Goal: Task Accomplishment & Management: Use online tool/utility

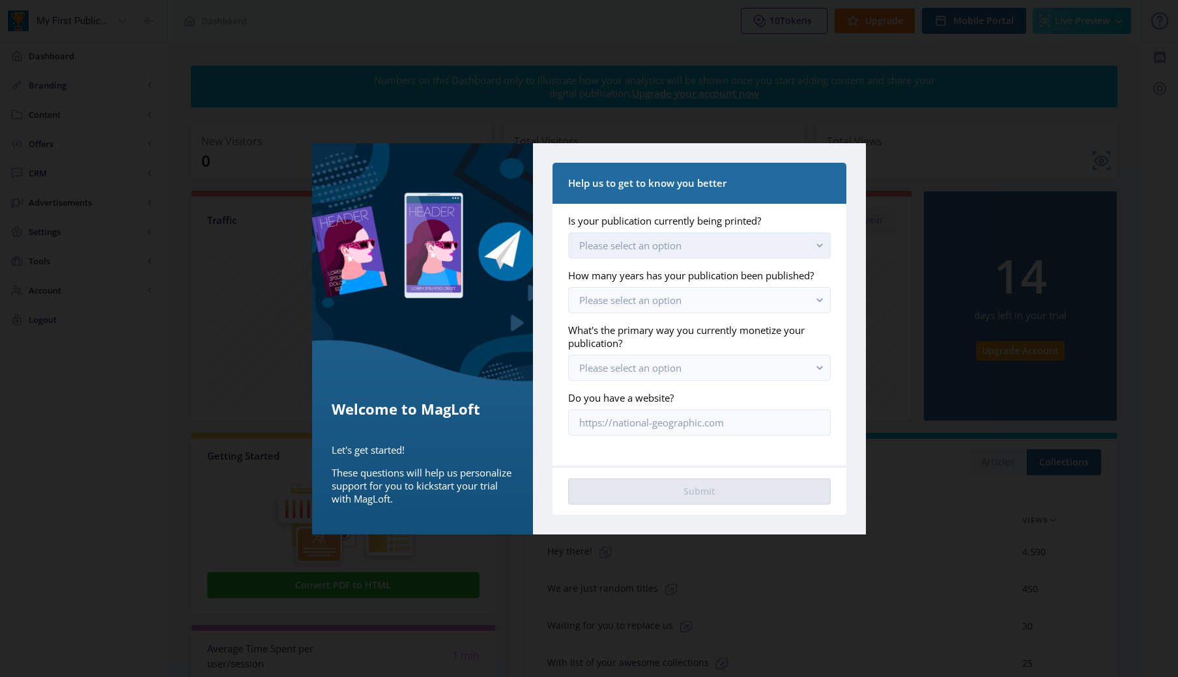
click at [655, 242] on span "Please select an option" at bounding box center [630, 245] width 102 height 13
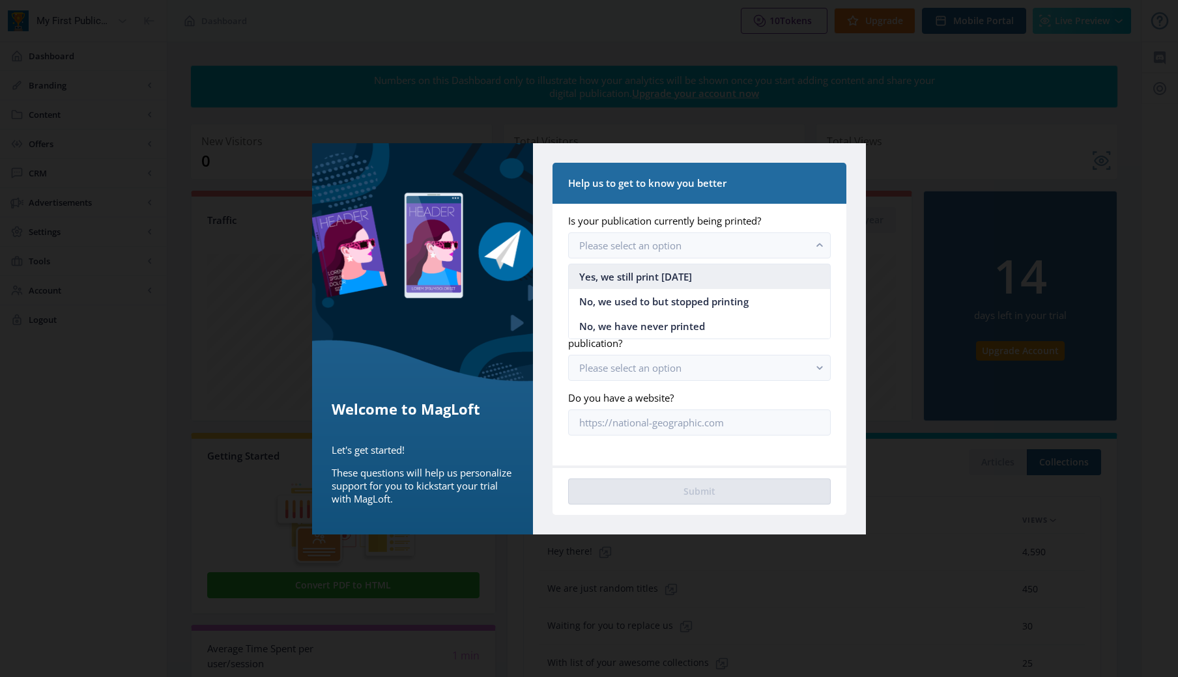
click at [647, 276] on span "Yes, we still print [DATE]" at bounding box center [635, 277] width 113 height 16
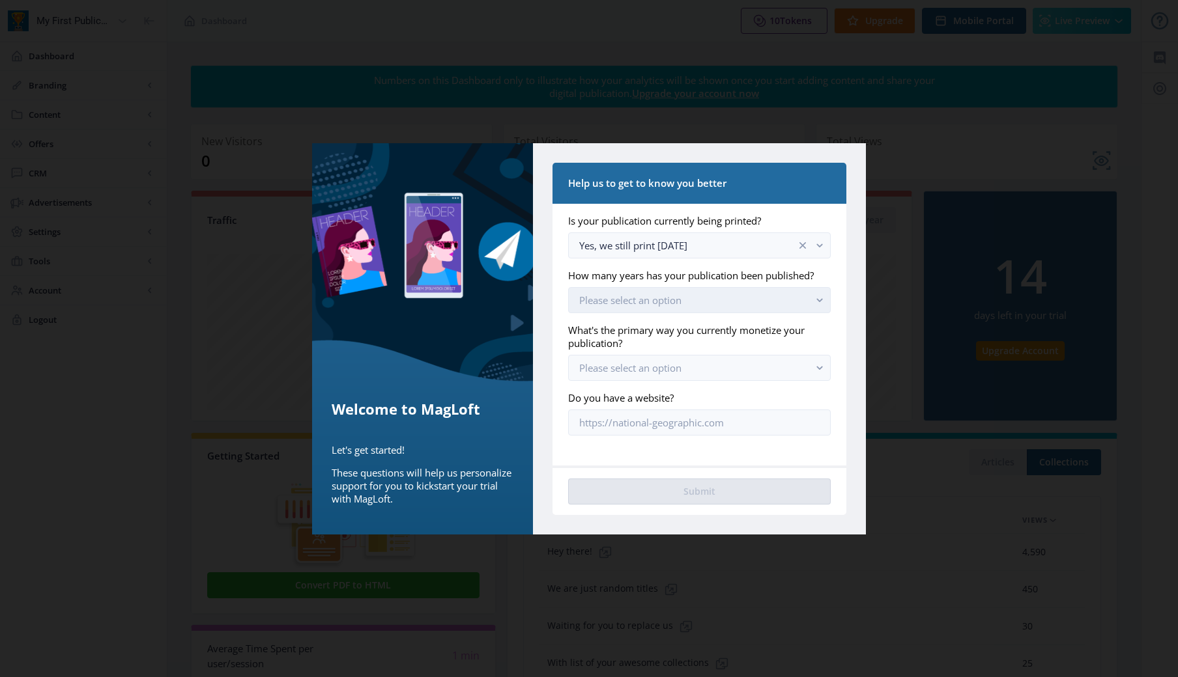
click at [815, 300] on rect "button" at bounding box center [819, 299] width 15 height 15
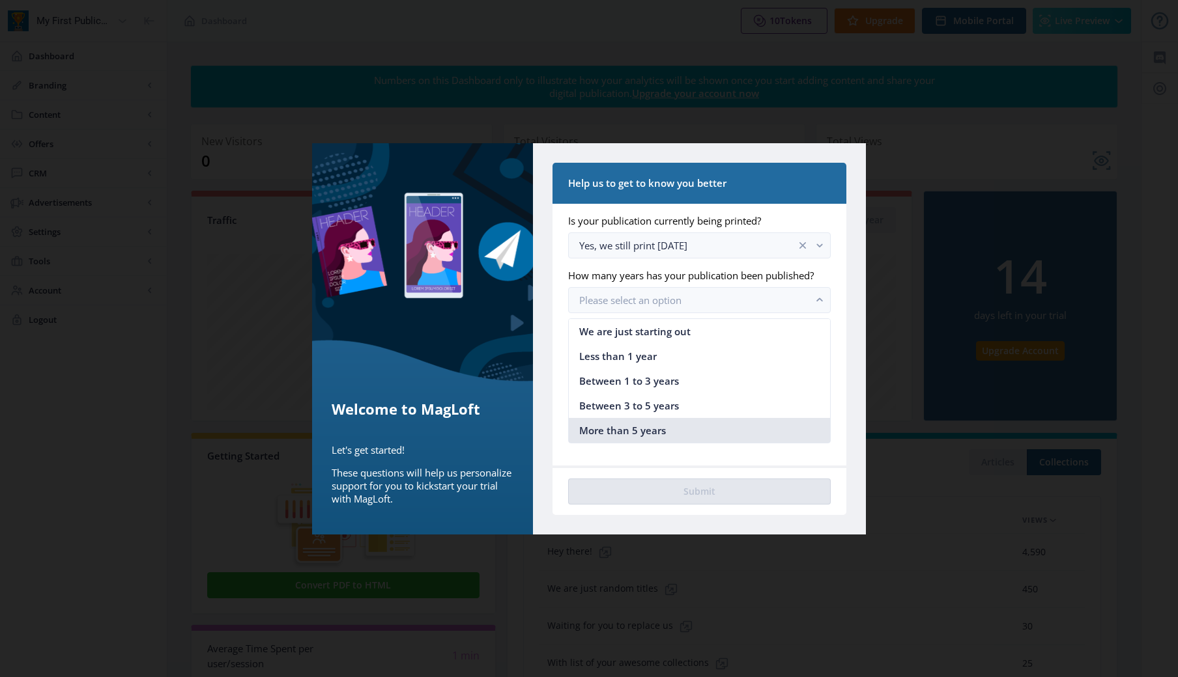
click at [673, 421] on nb-option "More than 5 years" at bounding box center [699, 430] width 261 height 25
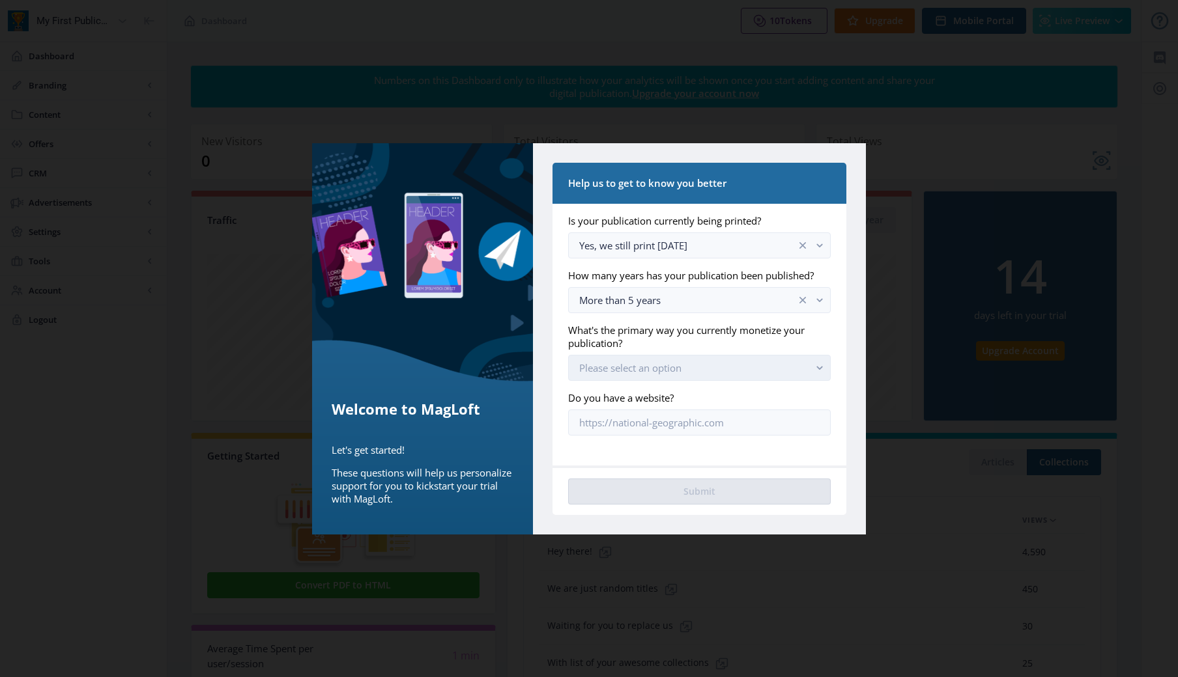
click at [816, 366] on rect "button" at bounding box center [819, 367] width 15 height 15
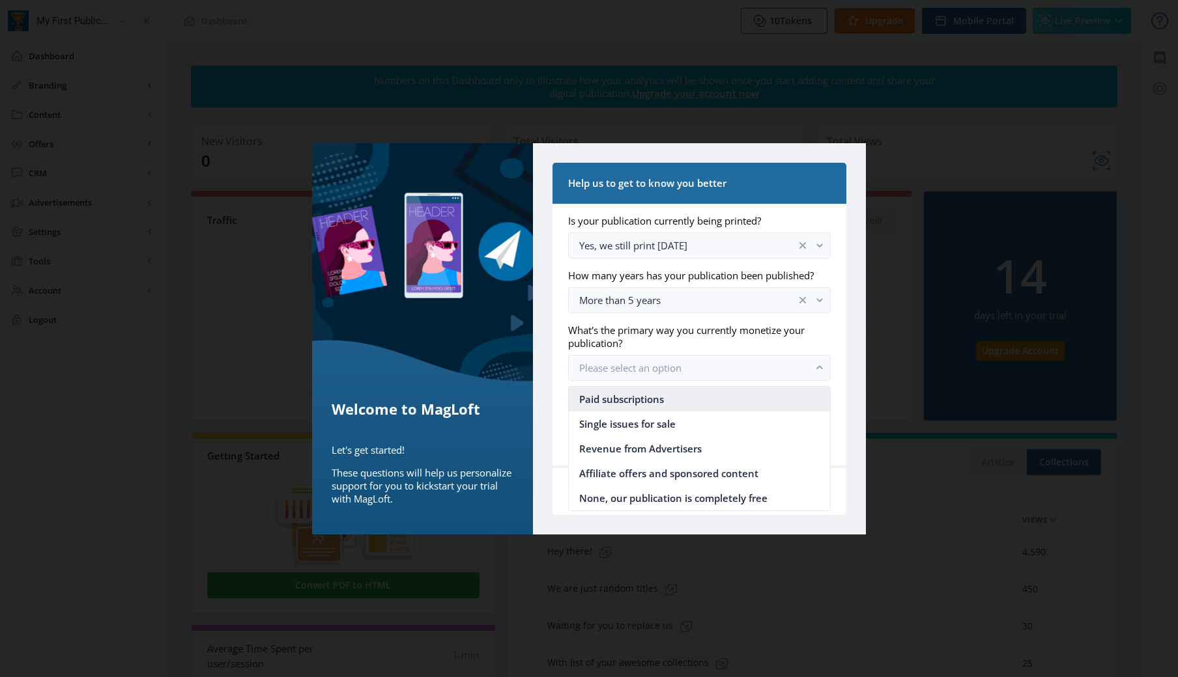
click at [735, 396] on nb-option "Paid subscriptions" at bounding box center [699, 399] width 261 height 25
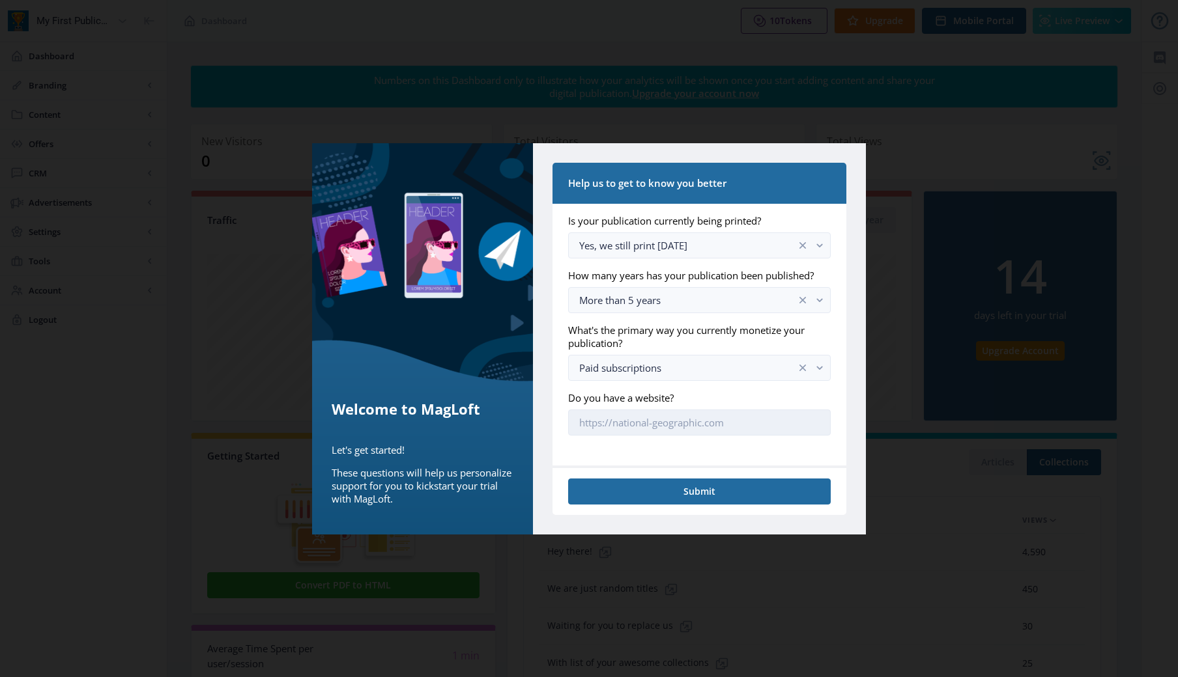
click at [708, 423] on input "Do you have a website?" at bounding box center [699, 423] width 262 height 26
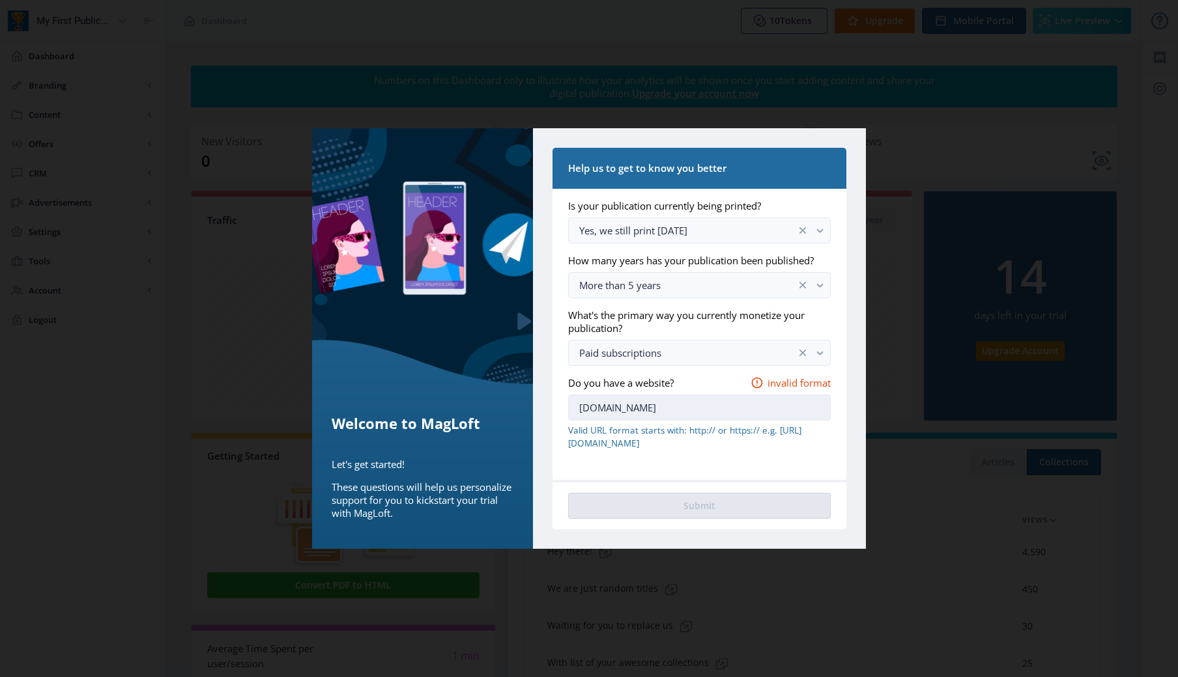
click at [579, 410] on input "[DOMAIN_NAME]" at bounding box center [699, 408] width 262 height 26
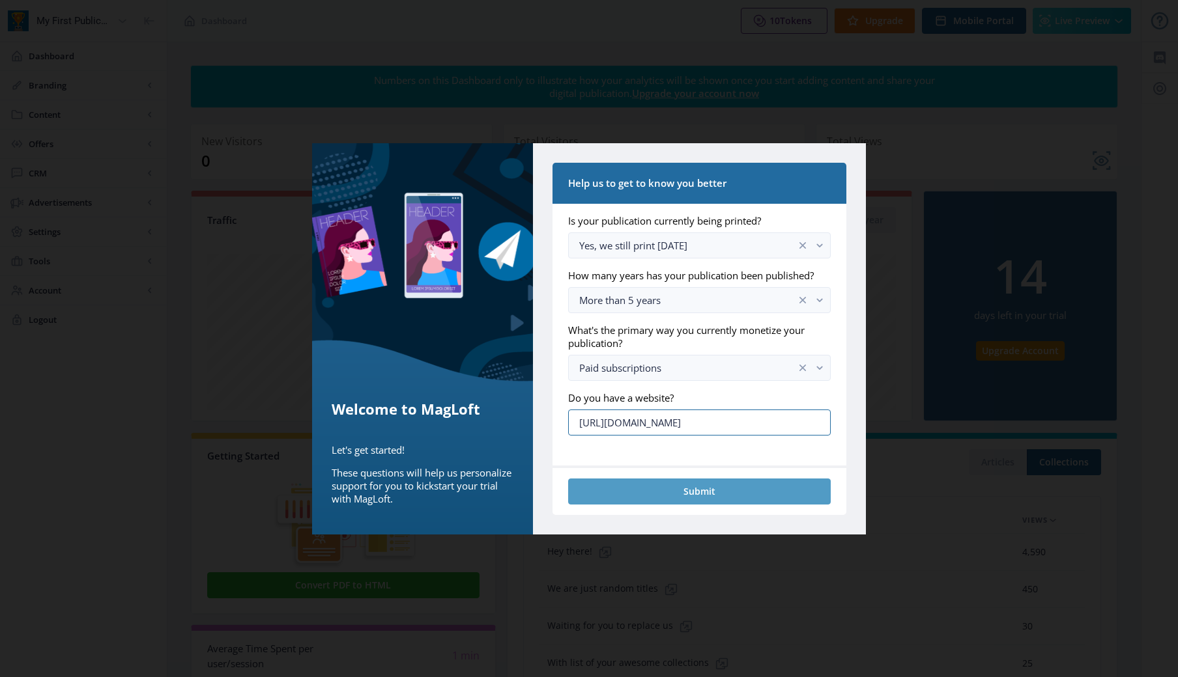
type input "[URL][DOMAIN_NAME]"
click at [650, 489] on button "Submit" at bounding box center [699, 492] width 262 height 26
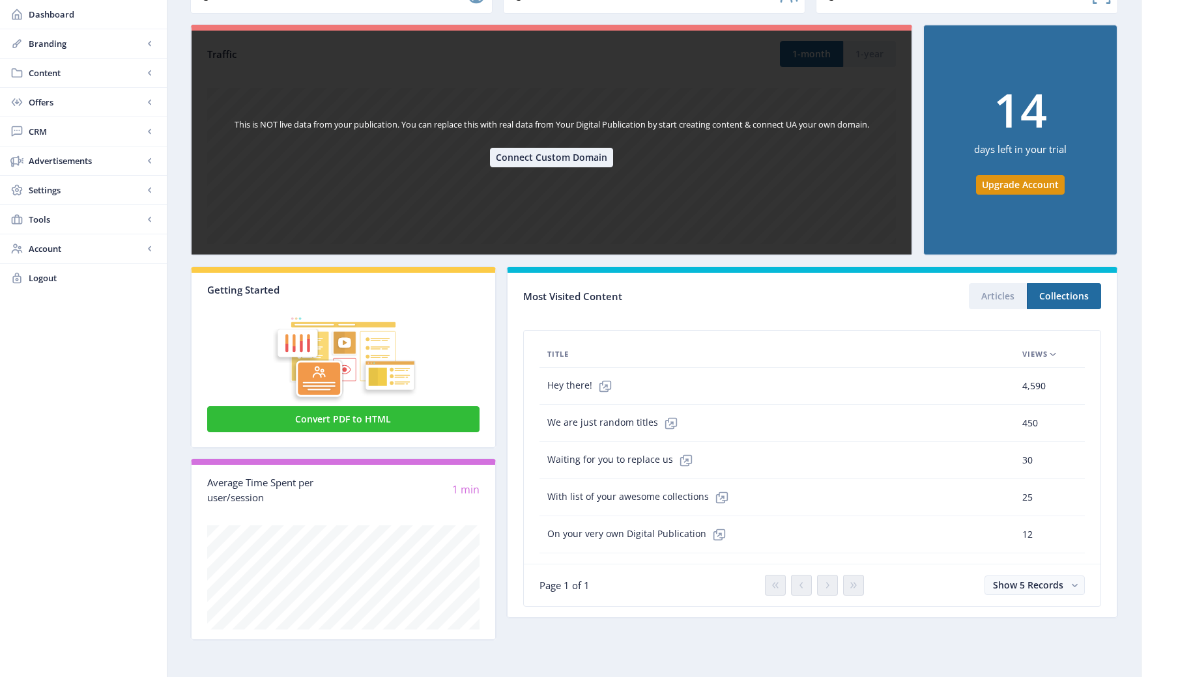
scroll to position [166, 0]
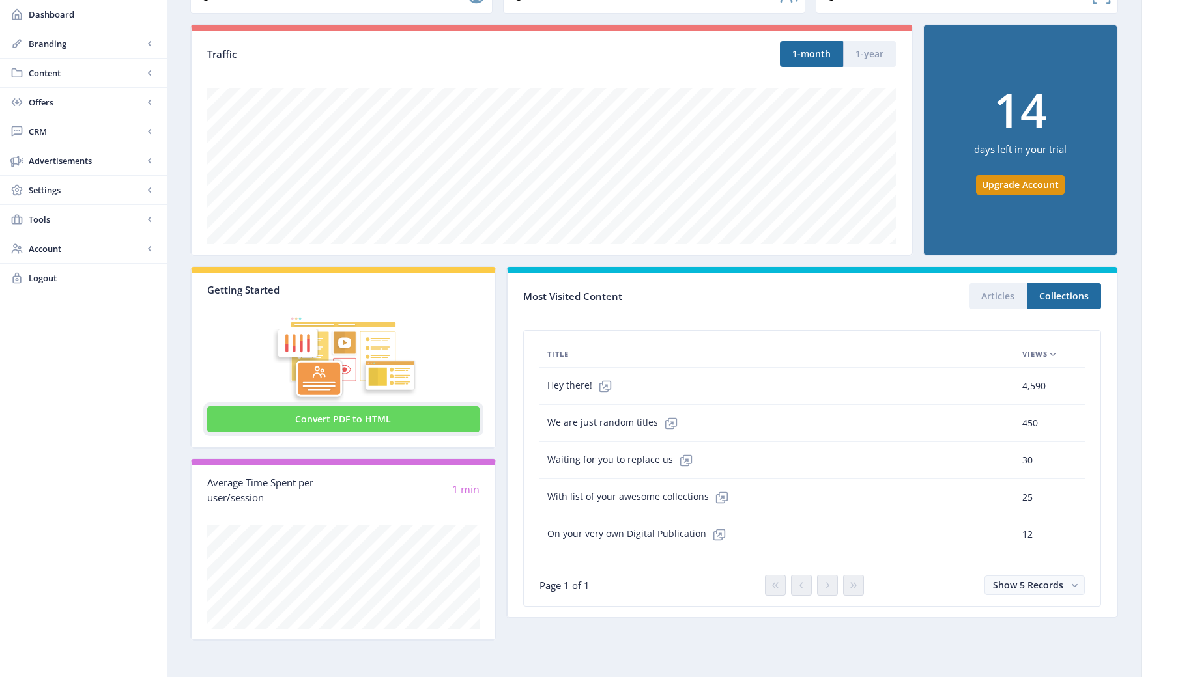
click at [339, 419] on button "Convert PDF to HTML" at bounding box center [343, 419] width 272 height 26
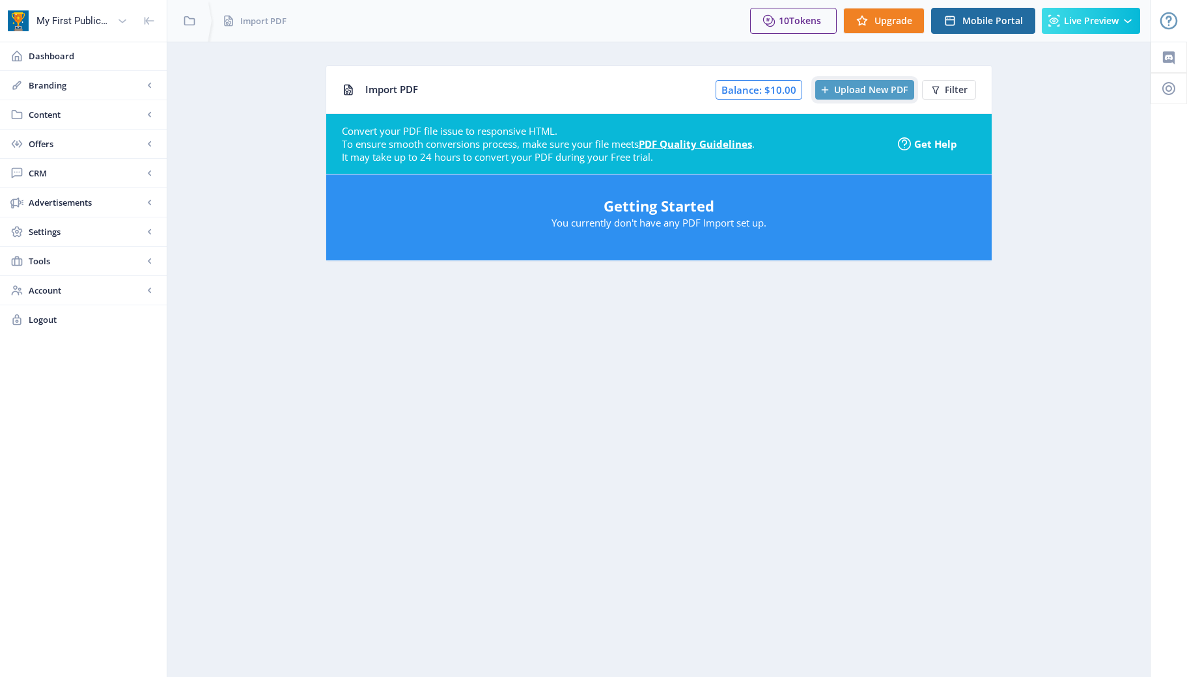
click at [842, 88] on span "Upload New PDF" at bounding box center [871, 90] width 74 height 10
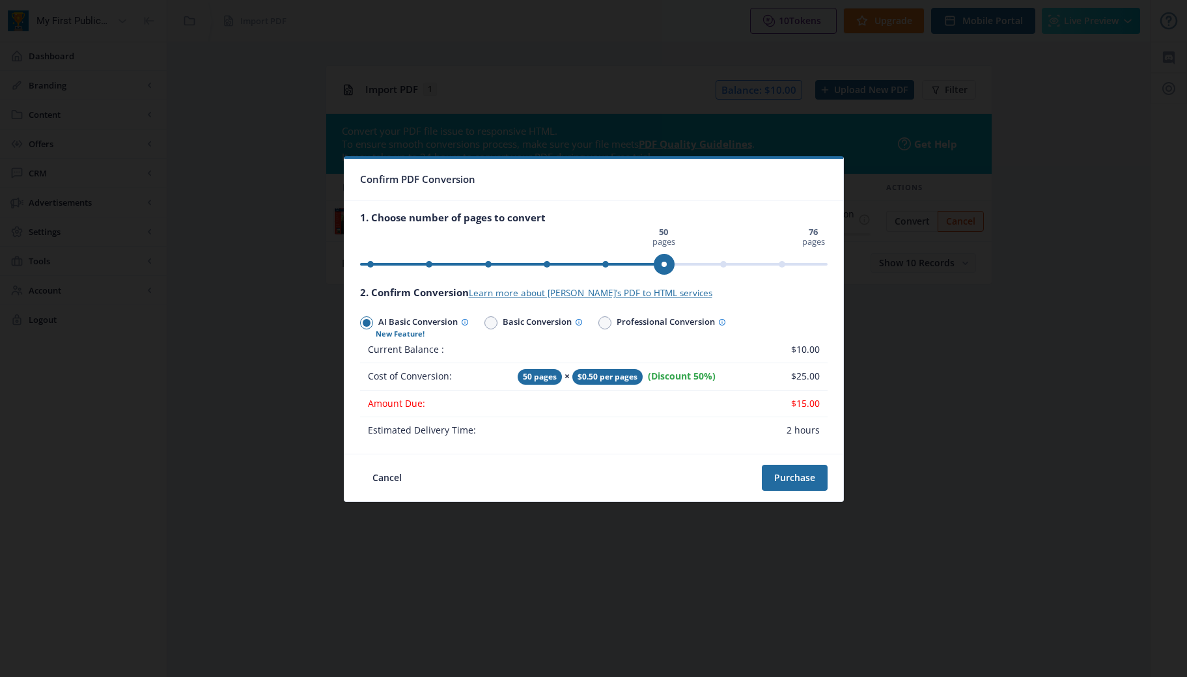
click at [660, 263] on ngx-slider "0 pages 76 pages 50 pages" at bounding box center [594, 264] width 468 height 3
click at [490, 263] on ngx-slider "0 pages 76 pages 20 pages" at bounding box center [594, 264] width 468 height 3
click at [789, 477] on button "Confirm" at bounding box center [797, 478] width 61 height 26
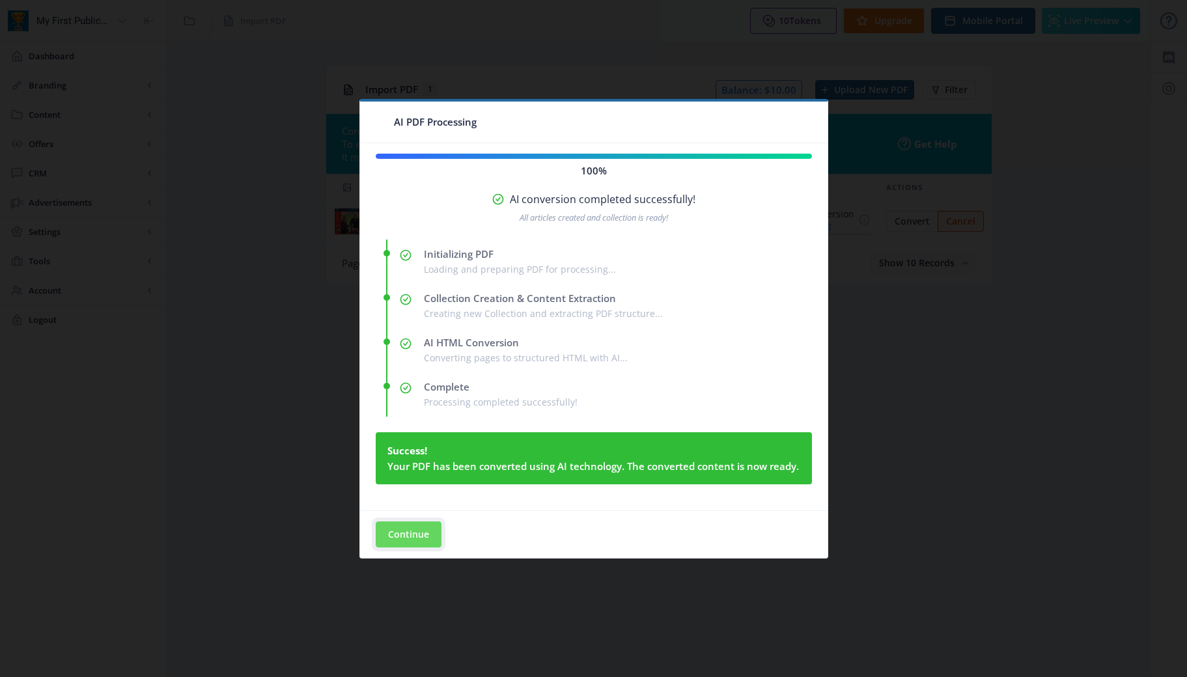
click at [412, 529] on button "Continue" at bounding box center [409, 535] width 66 height 26
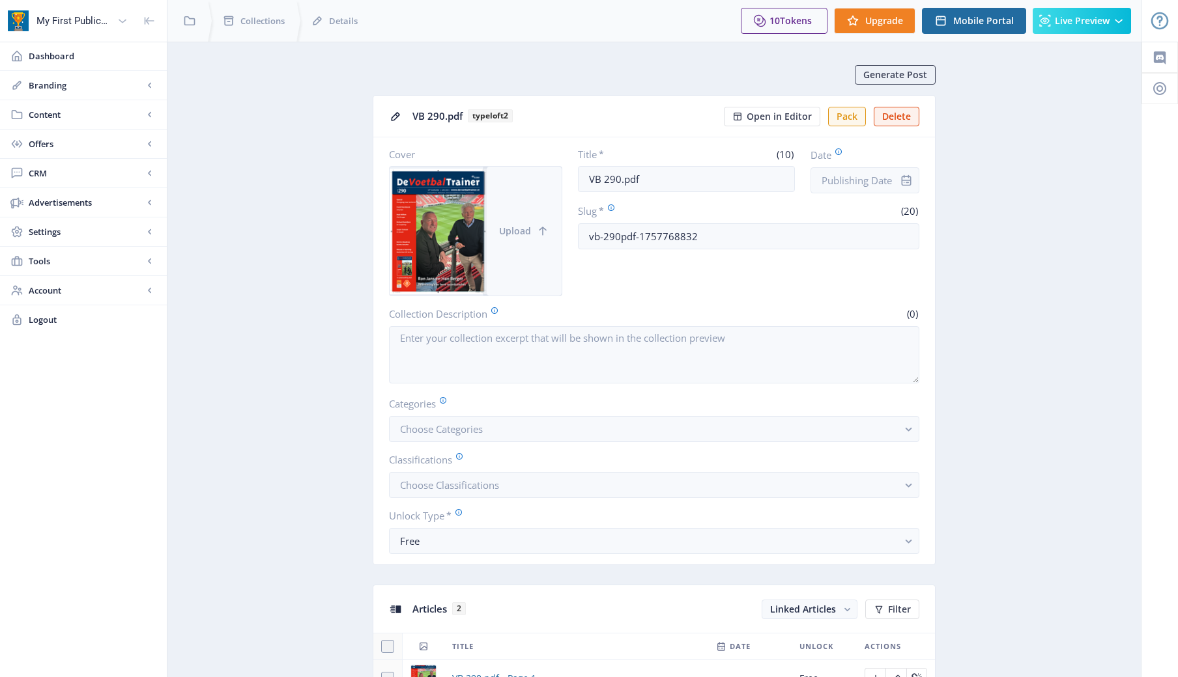
click at [548, 231] on icon at bounding box center [542, 231] width 13 height 13
click at [1067, 51] on span "Preview Universal App" at bounding box center [1084, 53] width 92 height 13
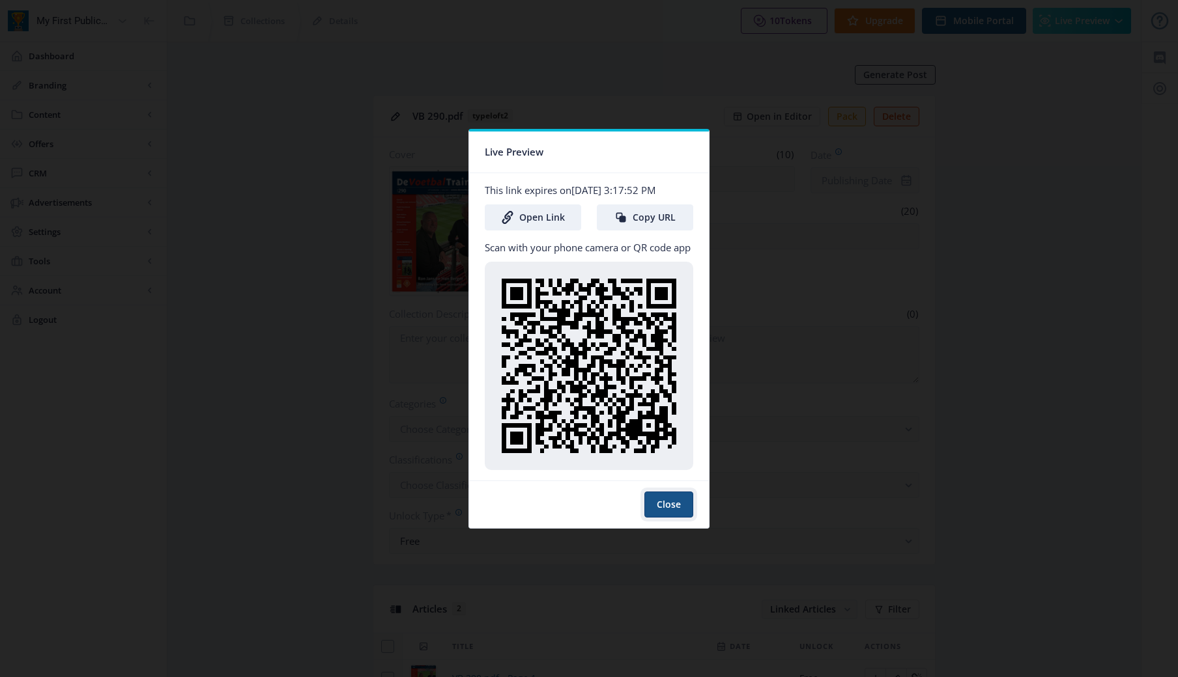
click at [683, 505] on button "Close" at bounding box center [668, 505] width 49 height 26
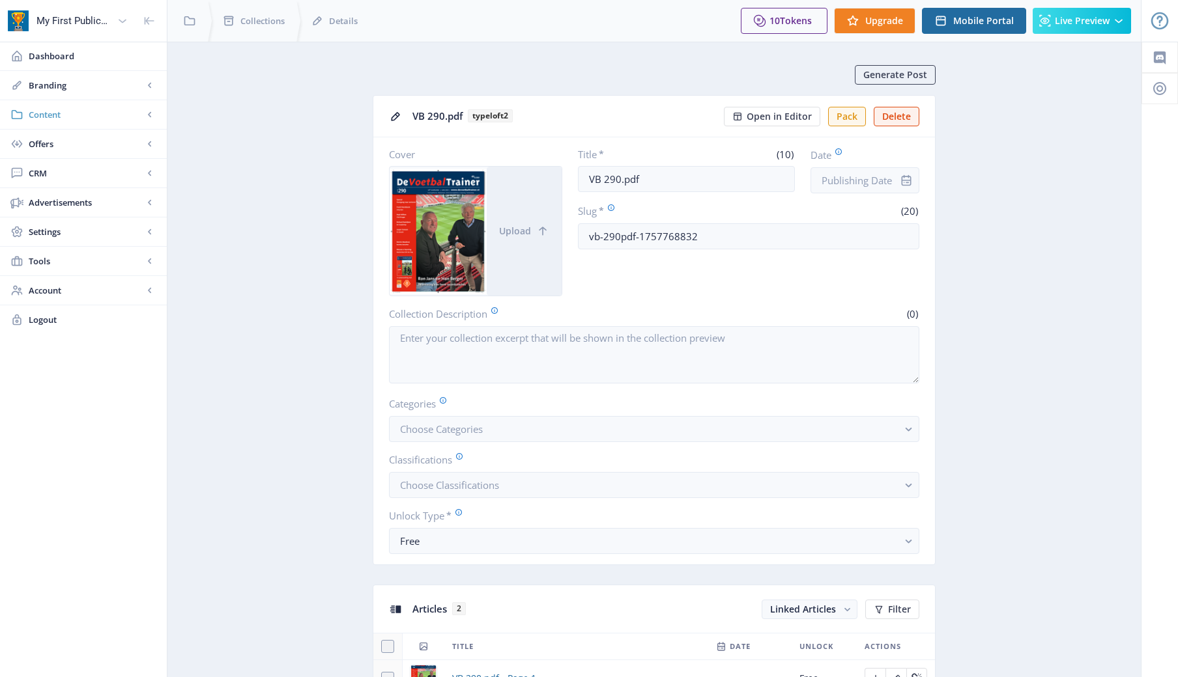
click at [147, 113] on rect at bounding box center [149, 114] width 13 height 13
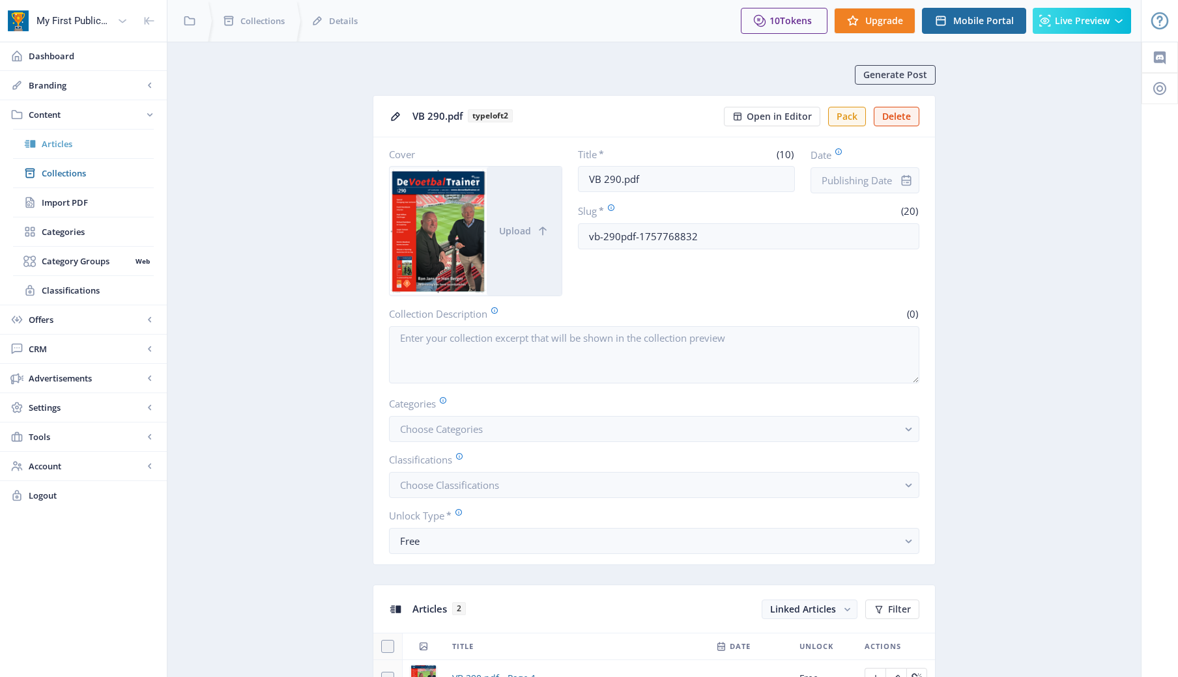
click at [57, 141] on span "Articles" at bounding box center [98, 143] width 112 height 13
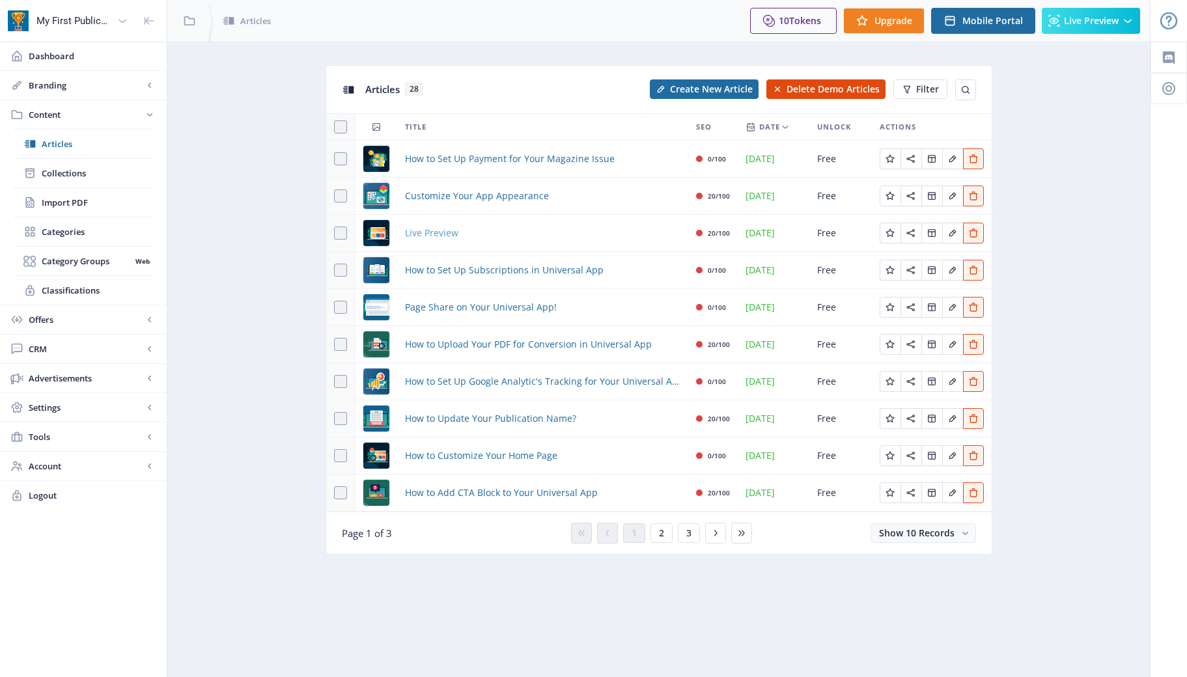
click at [425, 232] on span "Live Preview" at bounding box center [431, 233] width 53 height 16
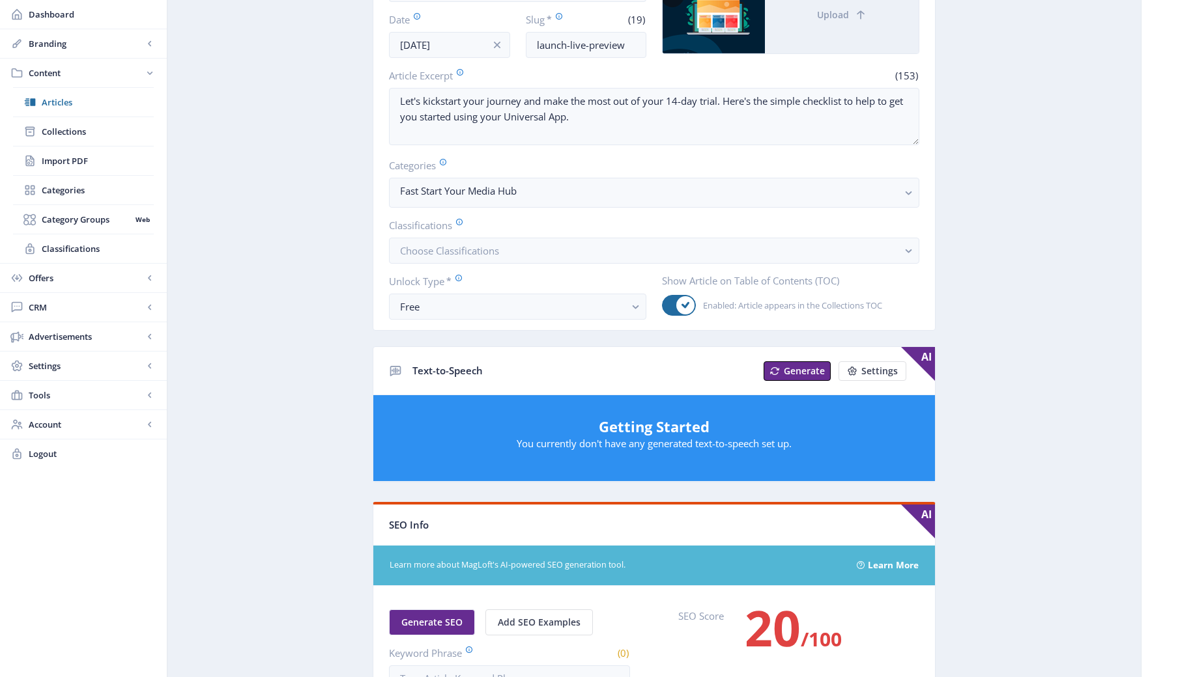
scroll to position [188, 0]
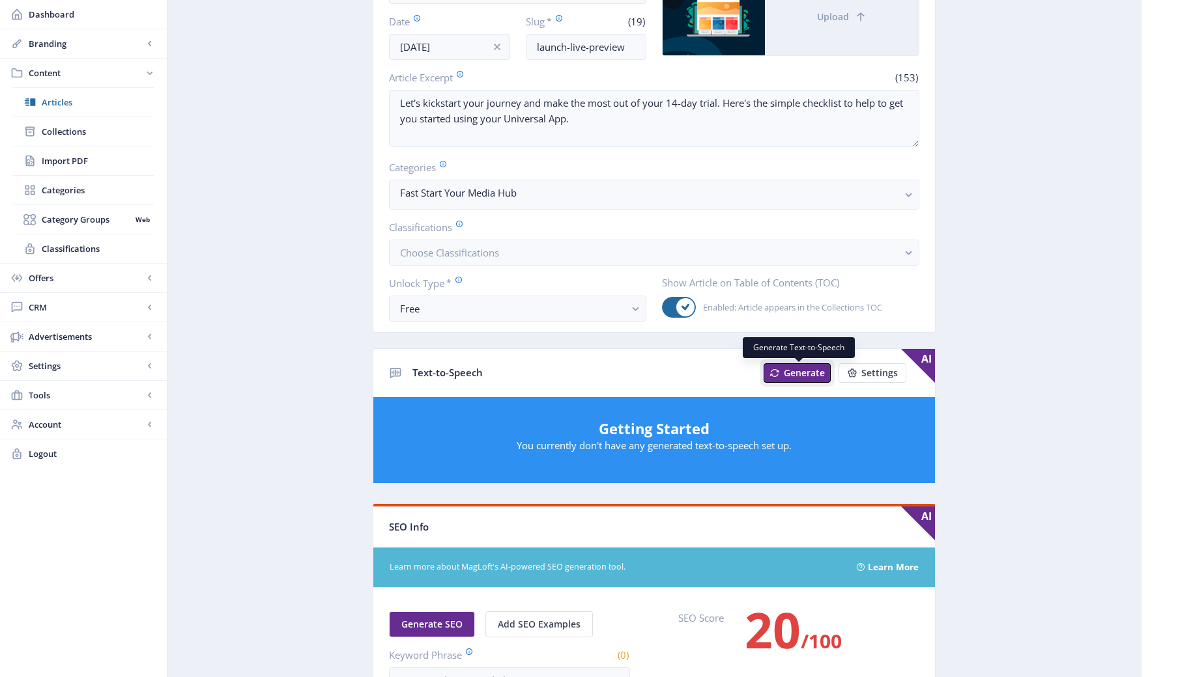
click at [790, 374] on span "Generate" at bounding box center [804, 373] width 41 height 10
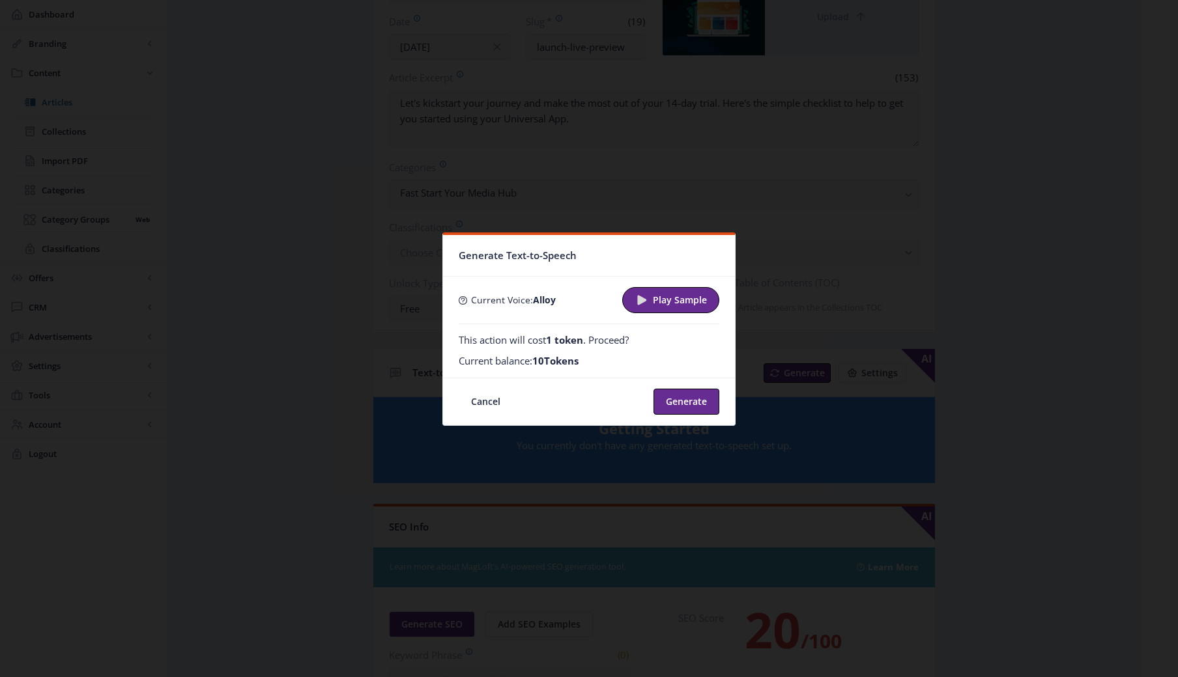
click at [660, 296] on span "Play Sample" at bounding box center [680, 300] width 54 height 10
click at [551, 301] on b "alloy" at bounding box center [544, 300] width 23 height 12
click at [645, 300] on icon at bounding box center [641, 300] width 9 height 10
click at [643, 300] on icon at bounding box center [639, 300] width 8 height 8
click at [675, 399] on button "Generate" at bounding box center [686, 402] width 66 height 26
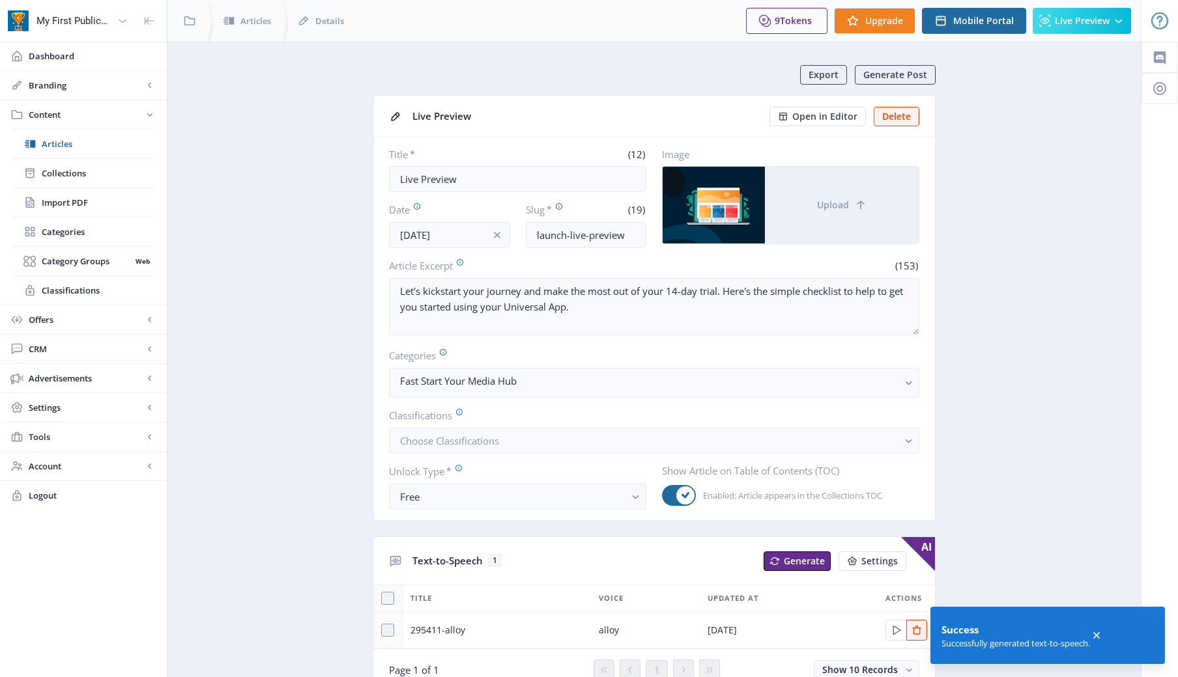
click at [1099, 632] on app-toast "Success Successfully generated text-to-speech." at bounding box center [1047, 635] width 234 height 57
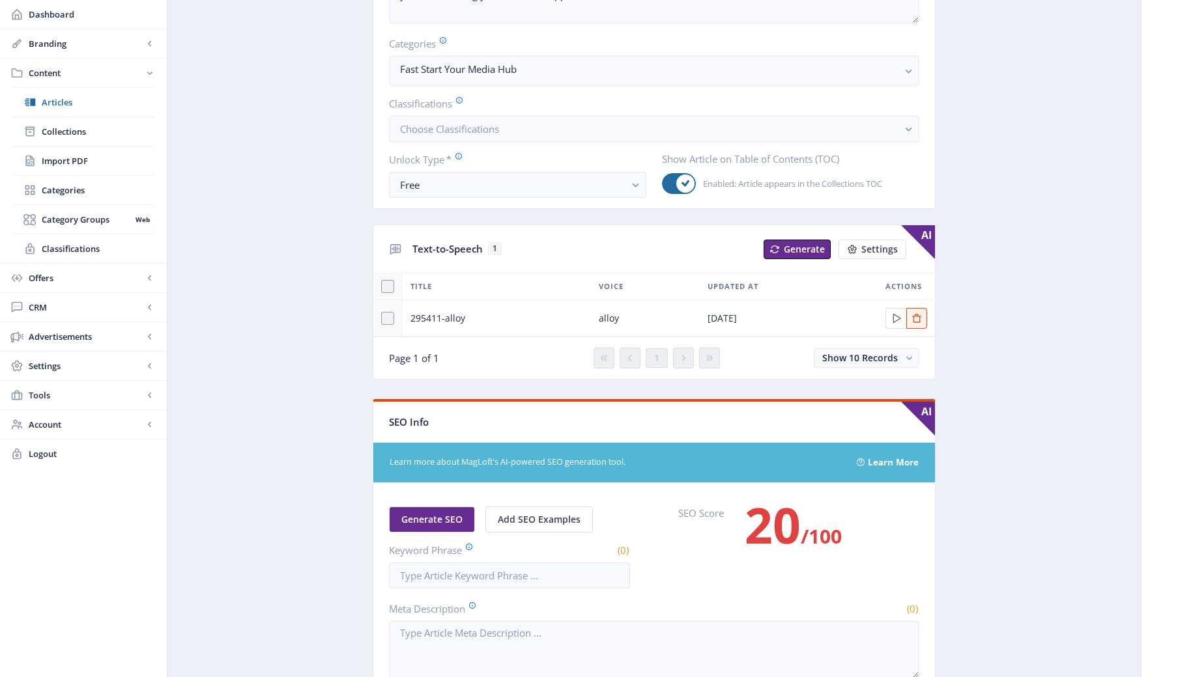
scroll to position [319, 0]
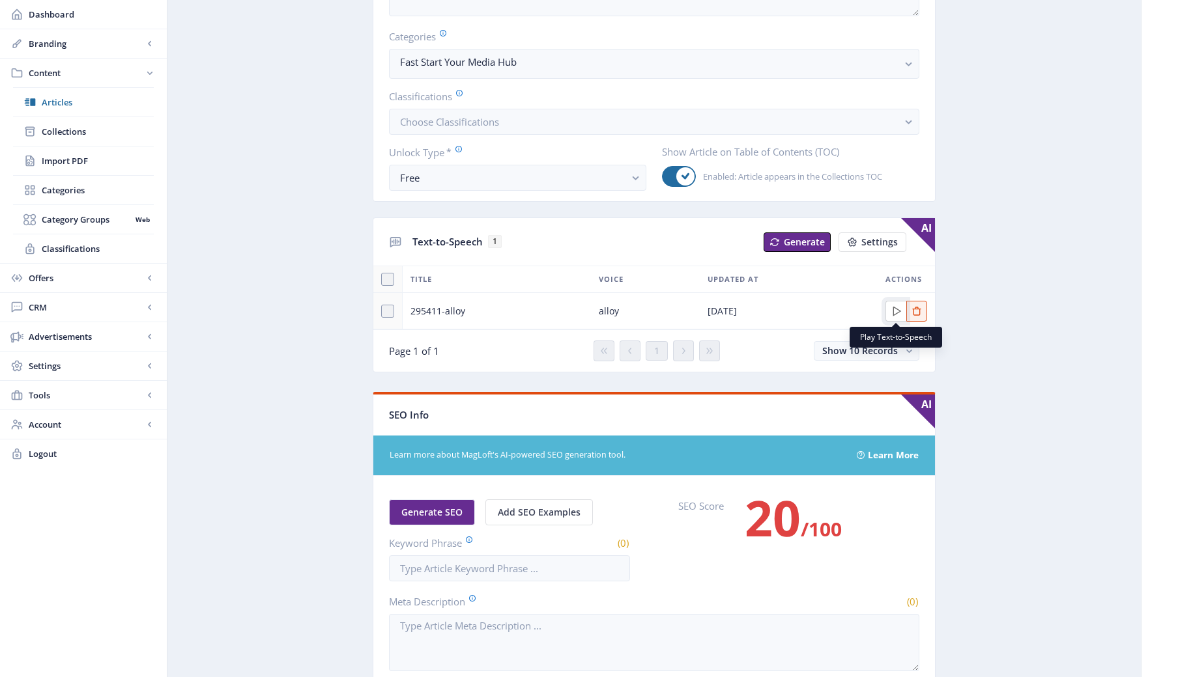
click at [898, 311] on icon "Edit page" at bounding box center [896, 311] width 10 height 10
click at [896, 310] on icon "Edit page" at bounding box center [896, 311] width 10 height 10
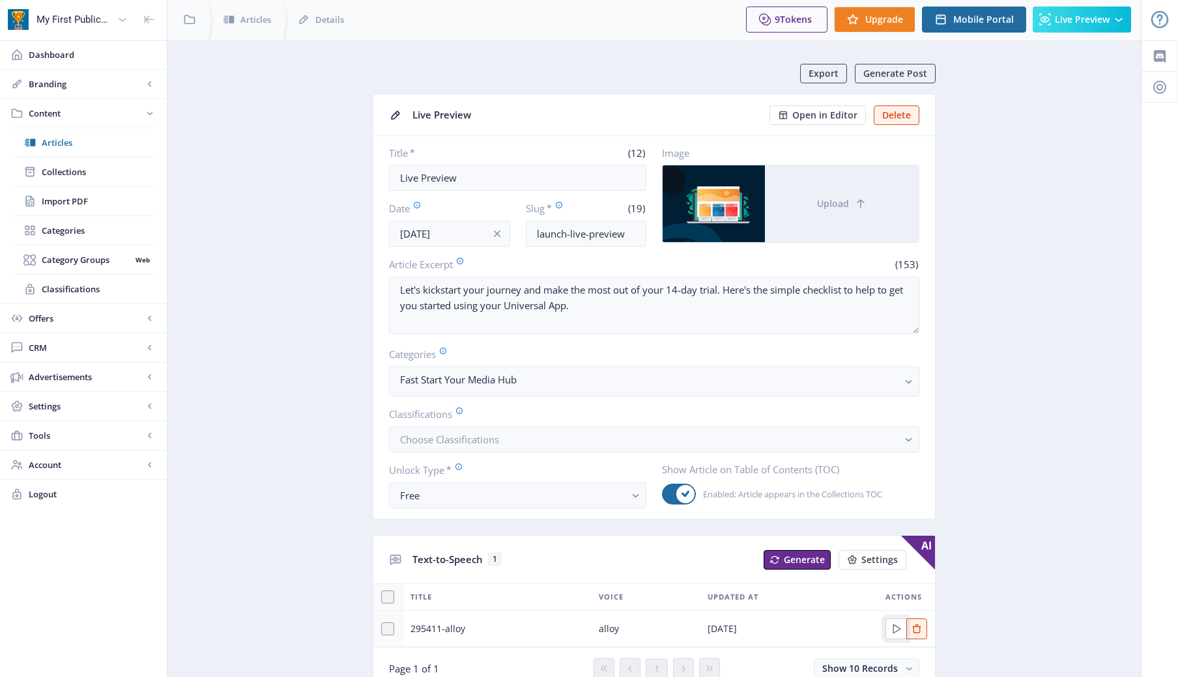
scroll to position [1, 0]
click at [68, 18] on div "My First Publication" at bounding box center [74, 19] width 76 height 29
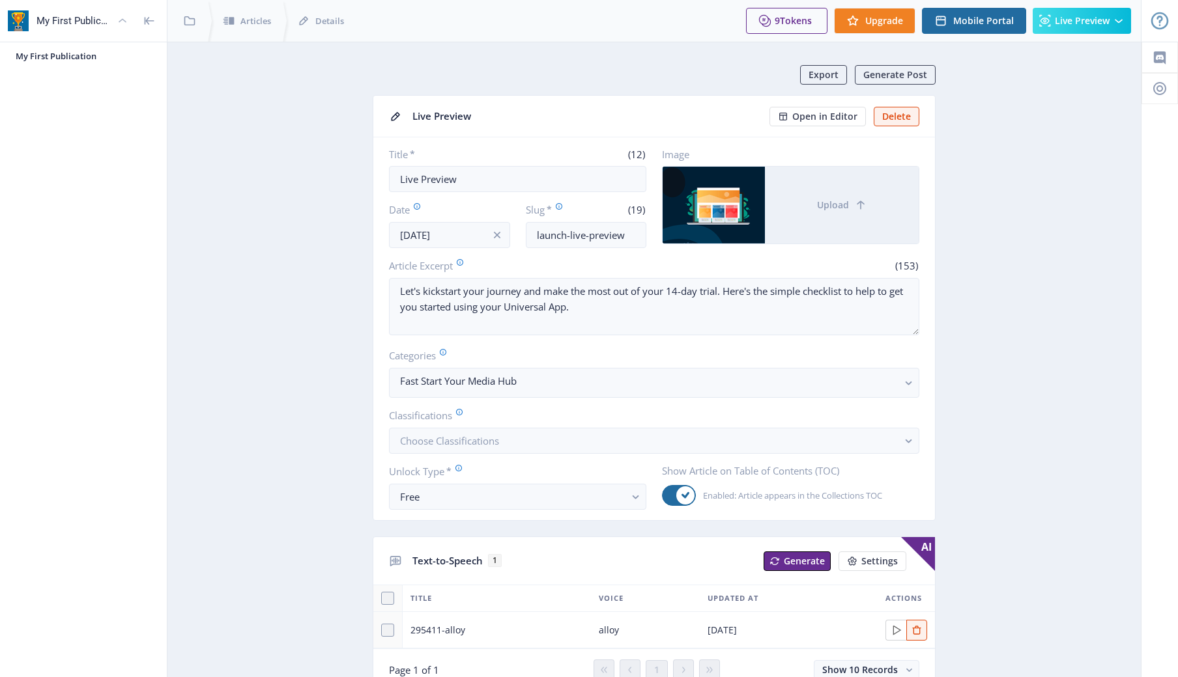
click at [68, 18] on div "My First Publication" at bounding box center [74, 21] width 76 height 29
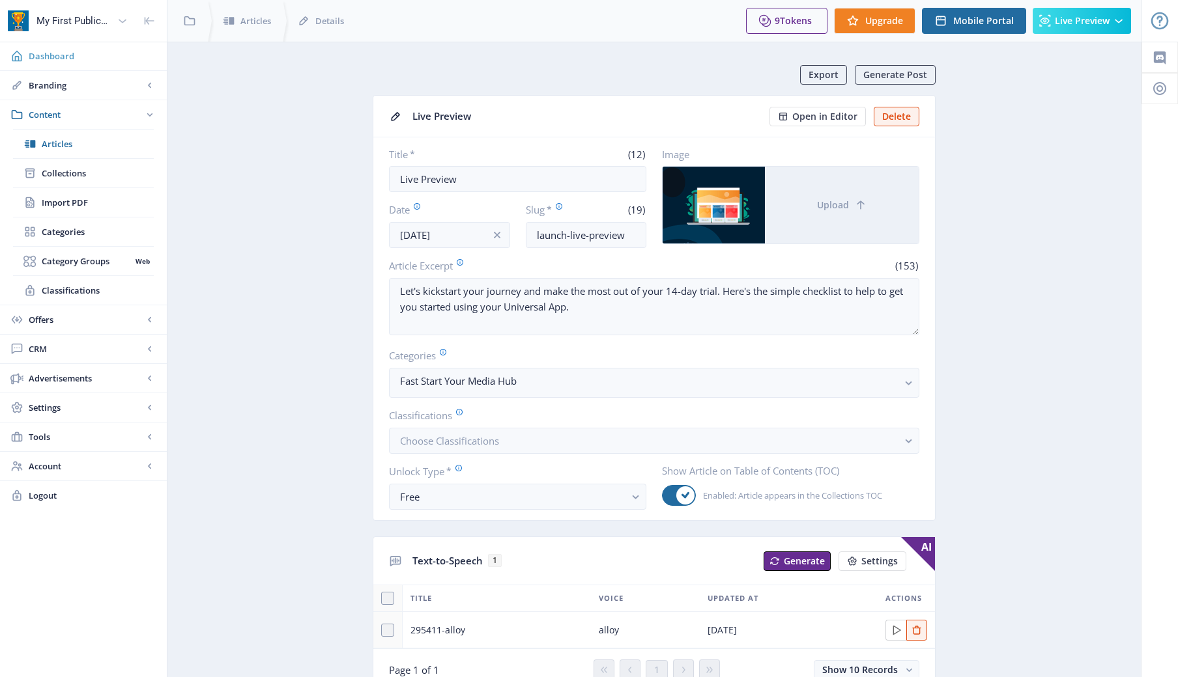
click at [66, 57] on span "Dashboard" at bounding box center [93, 56] width 128 height 13
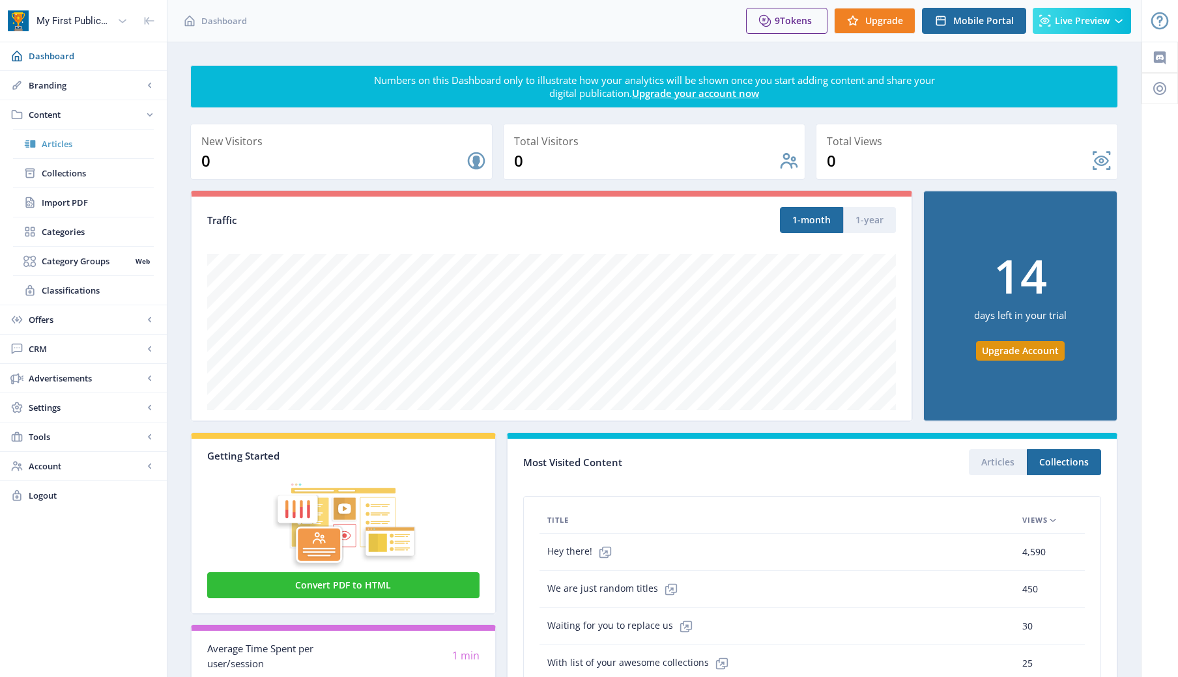
click at [51, 140] on span "Articles" at bounding box center [98, 143] width 112 height 13
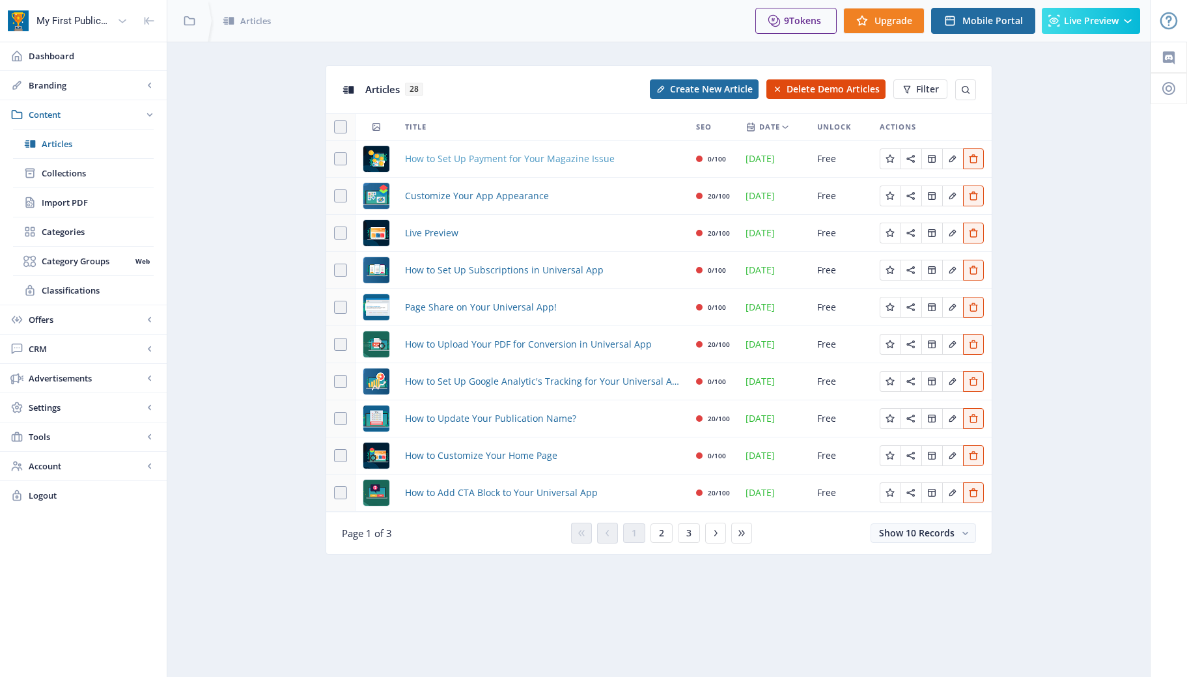
click at [459, 158] on span "How to Set Up Payment for Your Magazine Issue" at bounding box center [510, 159] width 210 height 16
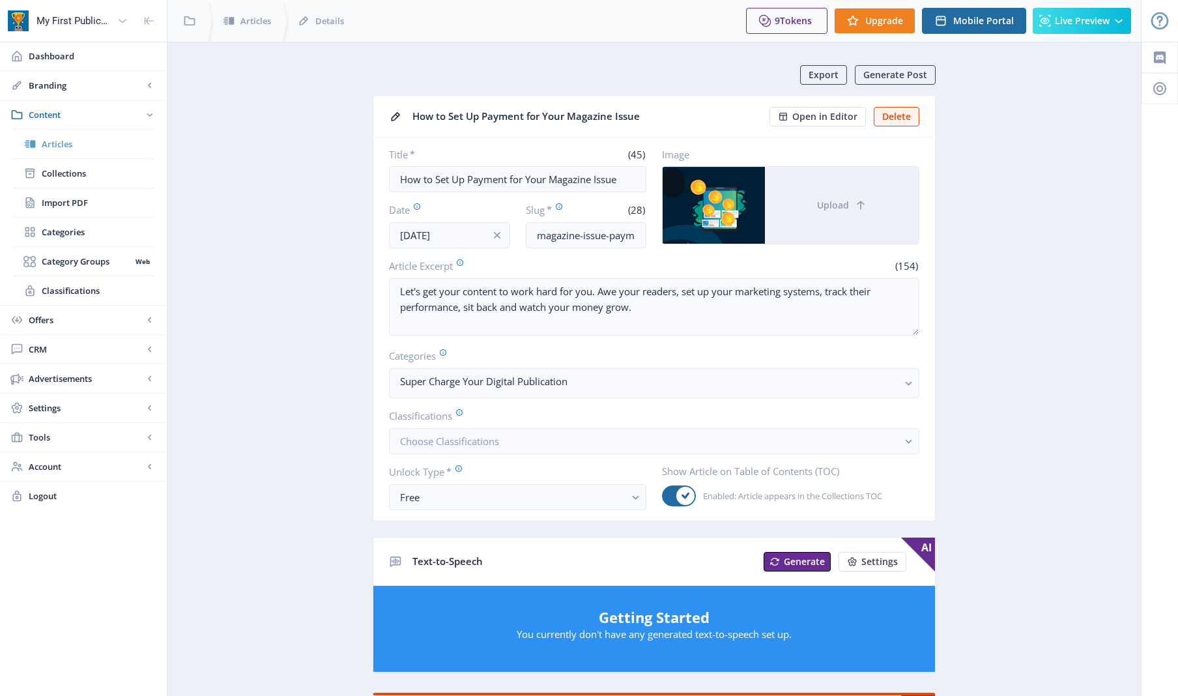
click at [62, 140] on span "Articles" at bounding box center [98, 143] width 112 height 13
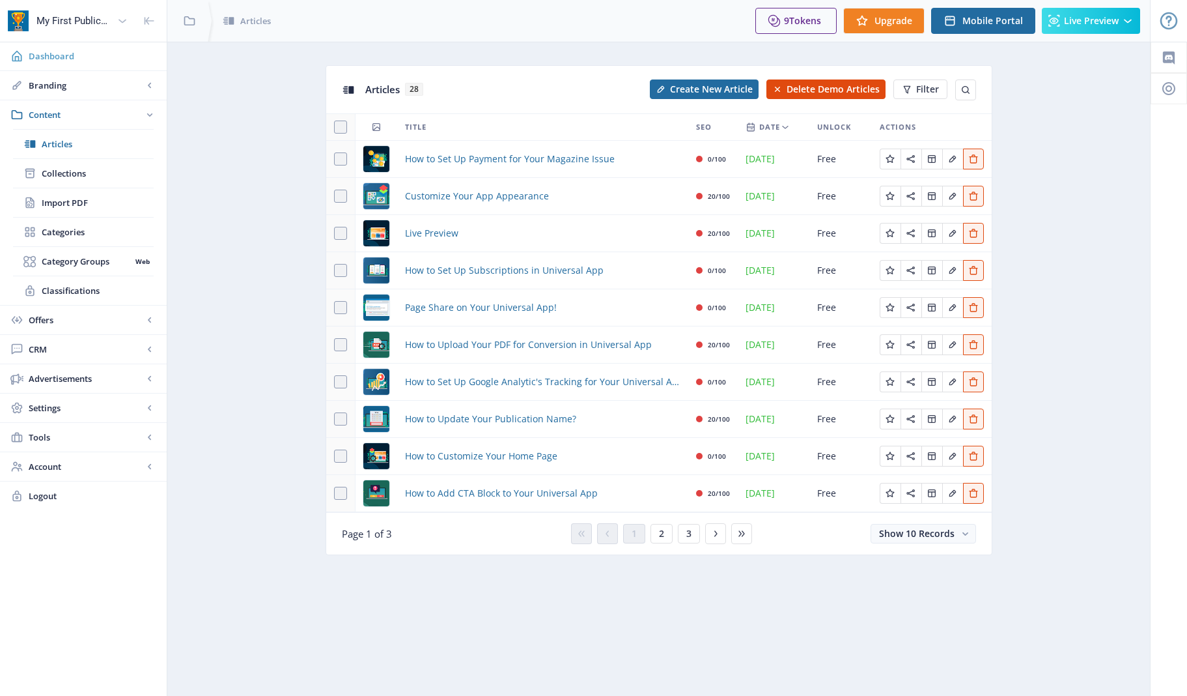
click at [90, 57] on span "Dashboard" at bounding box center [93, 56] width 128 height 13
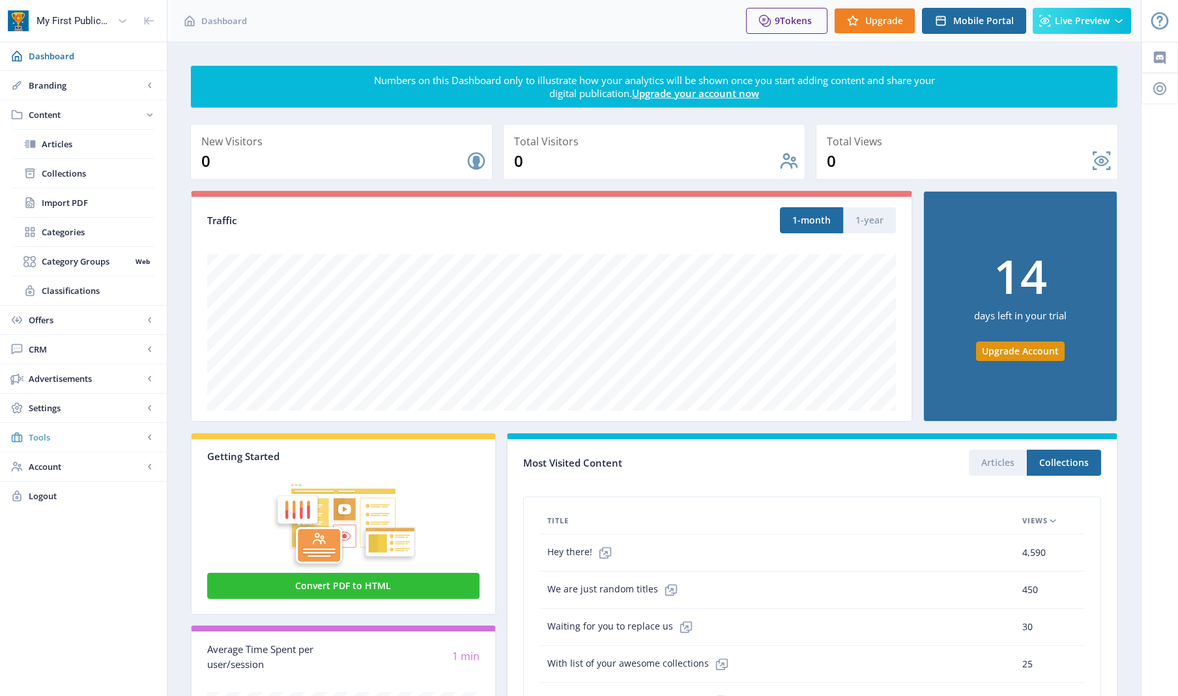
click at [145, 437] on rect at bounding box center [149, 437] width 13 height 13
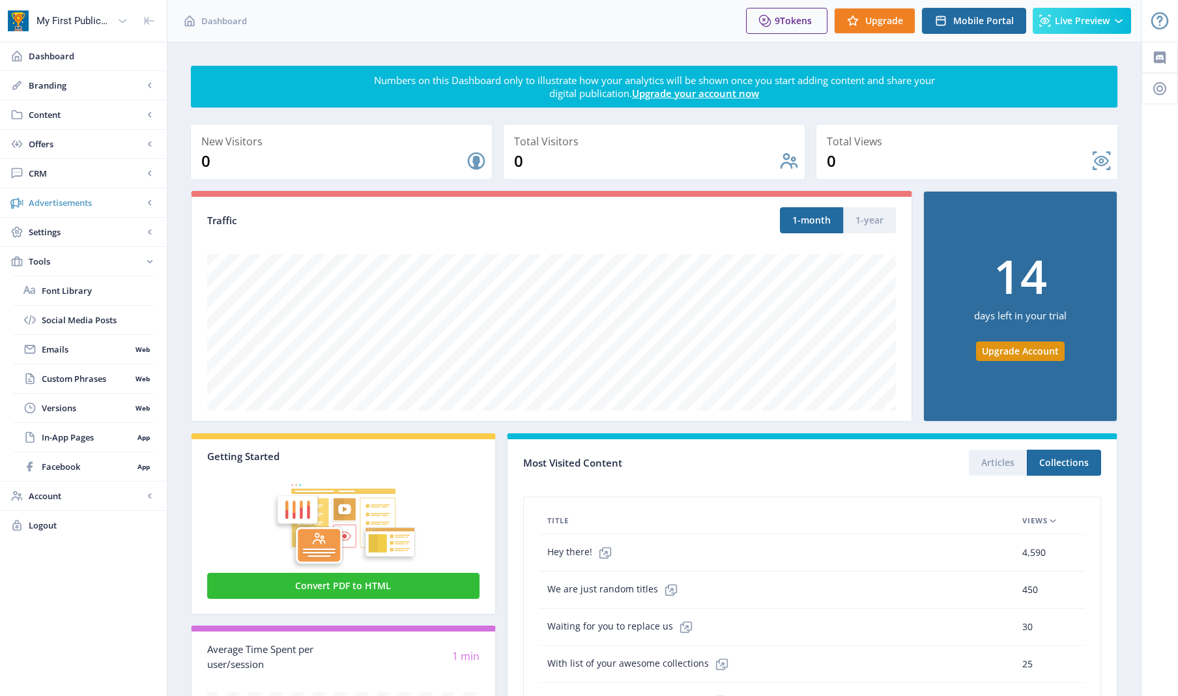
click at [149, 202] on icon at bounding box center [149, 202] width 3 height 5
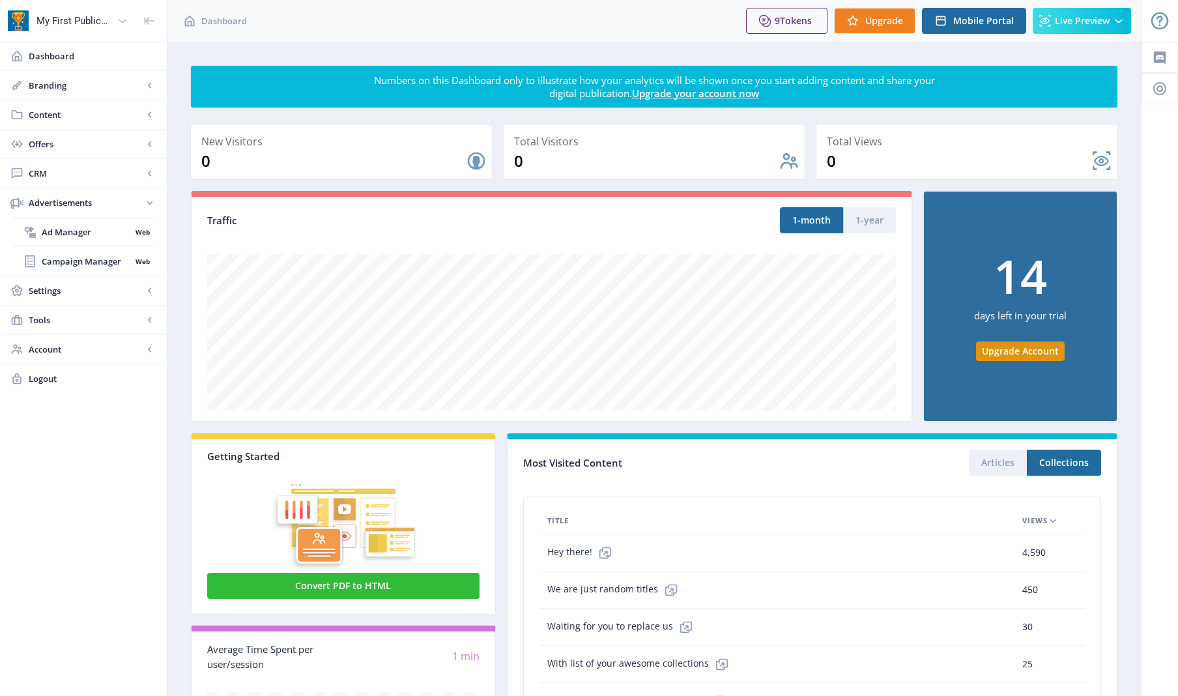
click at [149, 202] on icon at bounding box center [149, 202] width 5 height 3
click at [150, 113] on icon at bounding box center [149, 114] width 3 height 5
click at [150, 113] on rect at bounding box center [149, 114] width 13 height 13
click at [152, 88] on rect at bounding box center [149, 85] width 13 height 13
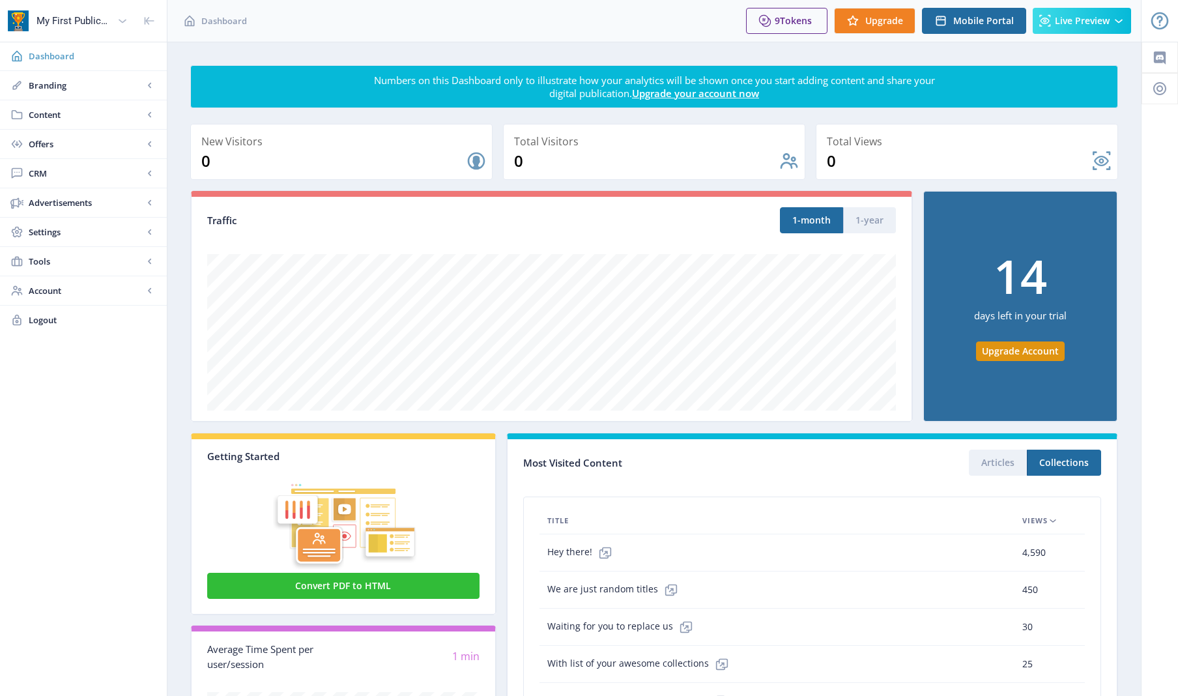
click at [68, 53] on span "Dashboard" at bounding box center [93, 56] width 128 height 13
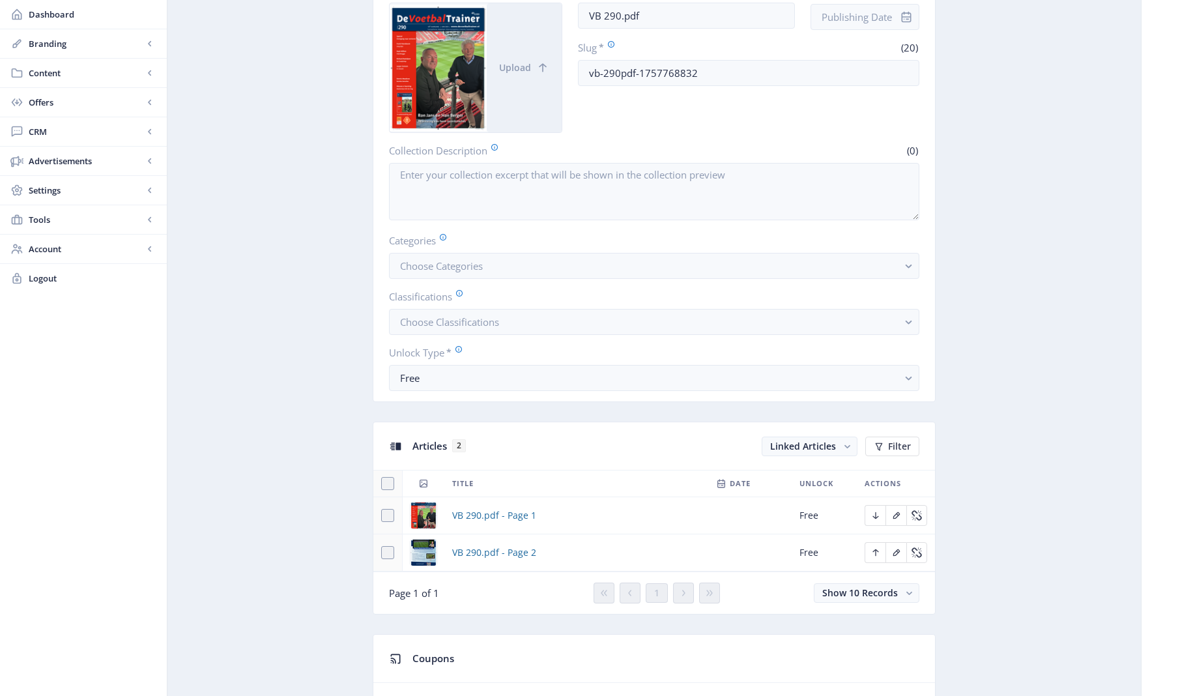
scroll to position [172, 0]
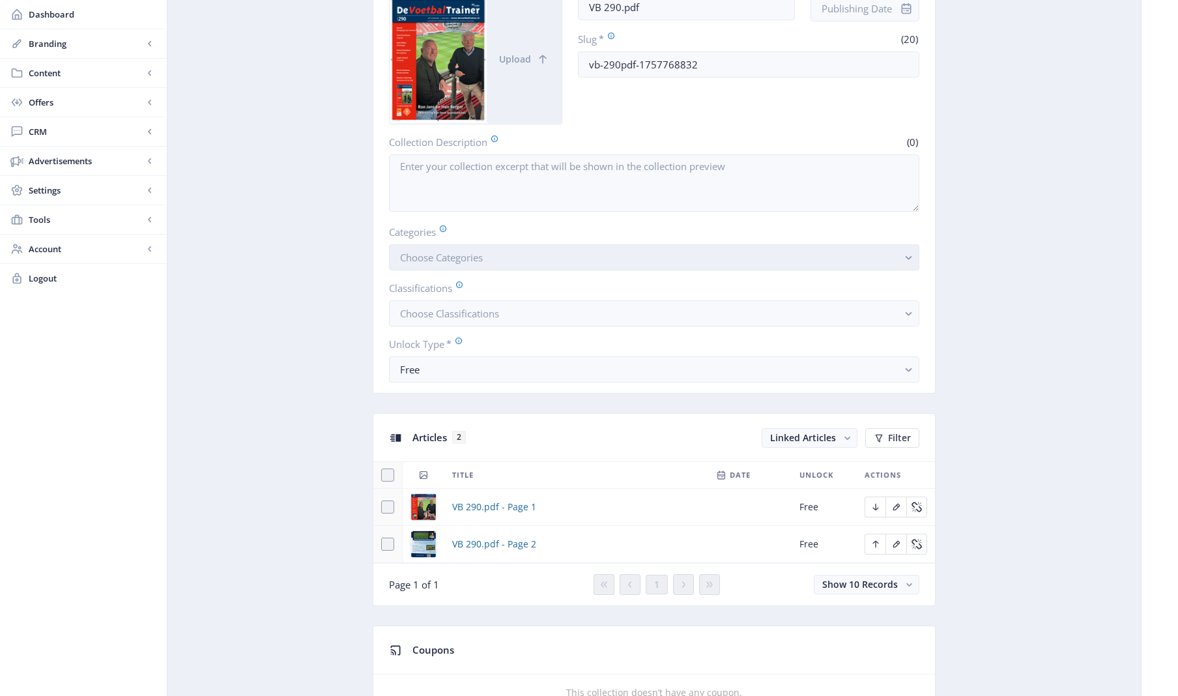
click at [908, 255] on rect "button" at bounding box center [908, 257] width 15 height 15
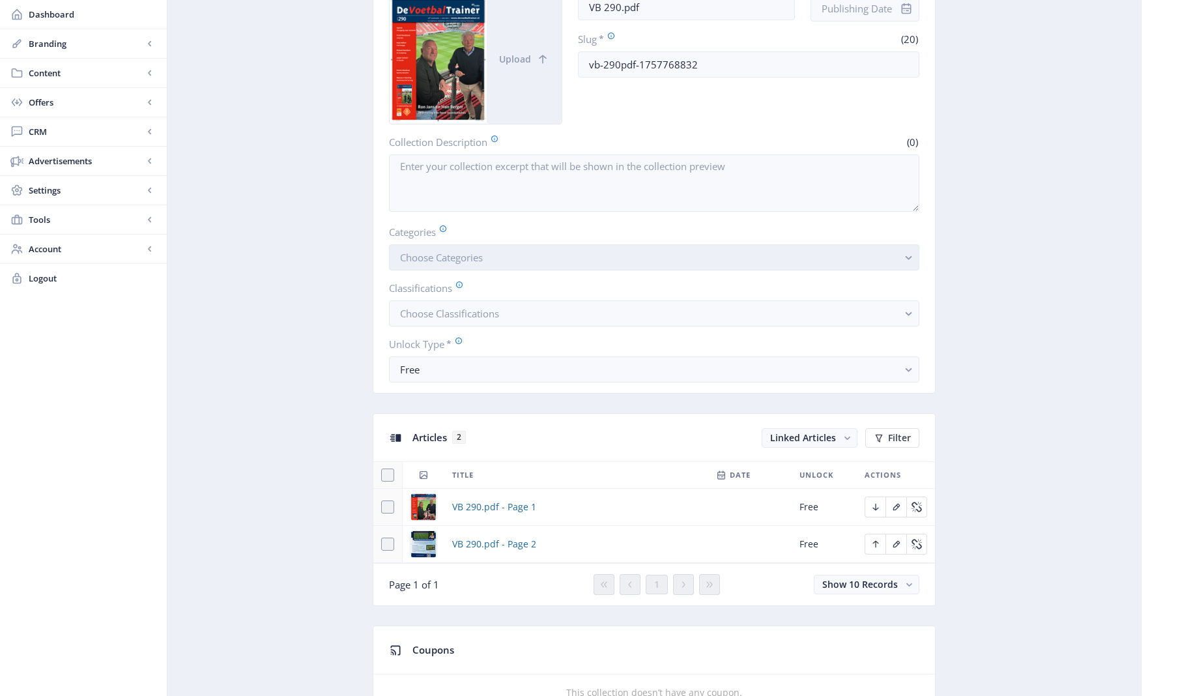
scroll to position [0, 0]
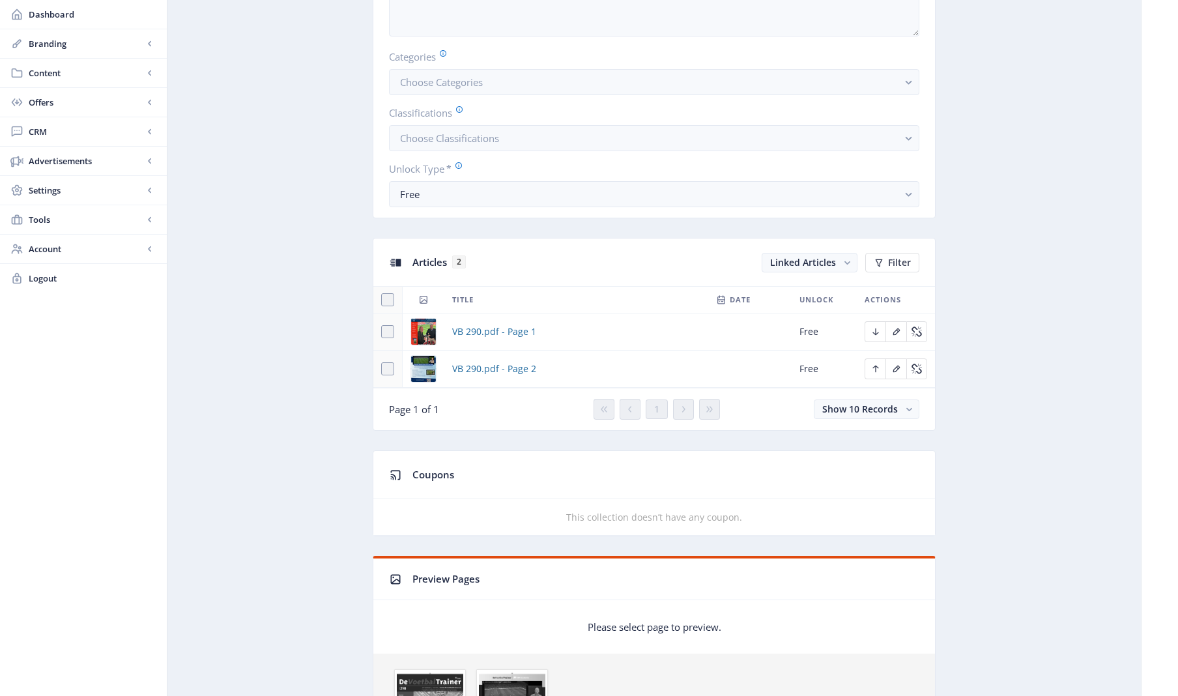
scroll to position [352, 0]
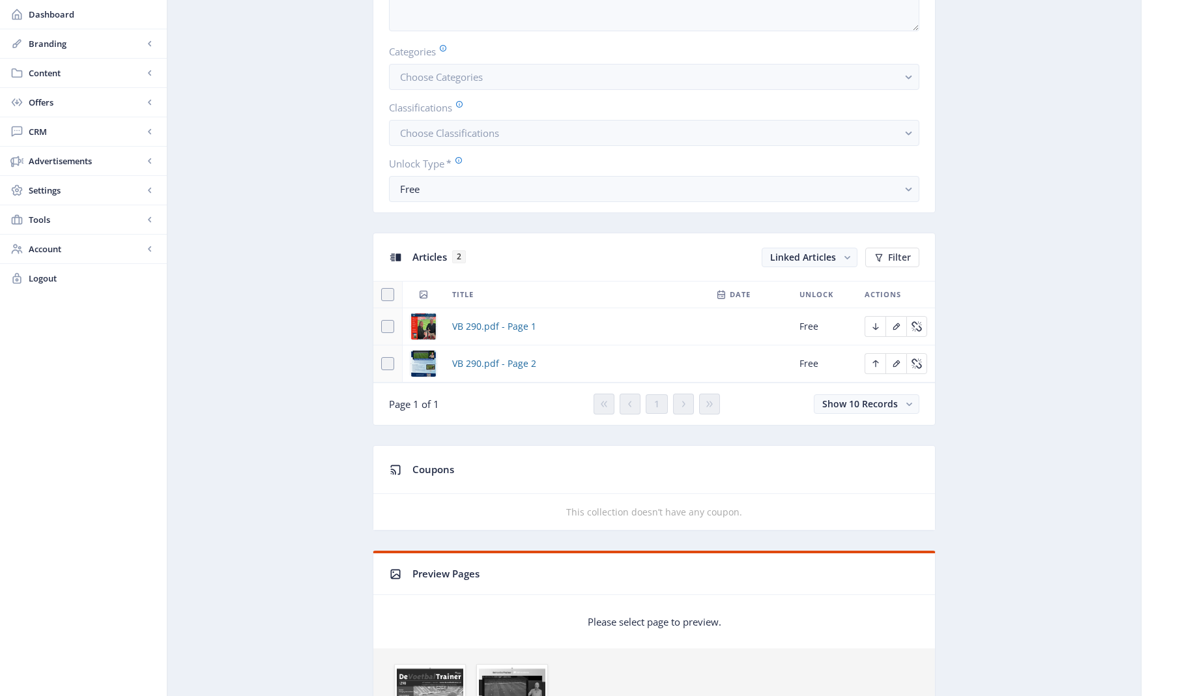
click at [430, 323] on img at bounding box center [423, 326] width 26 height 26
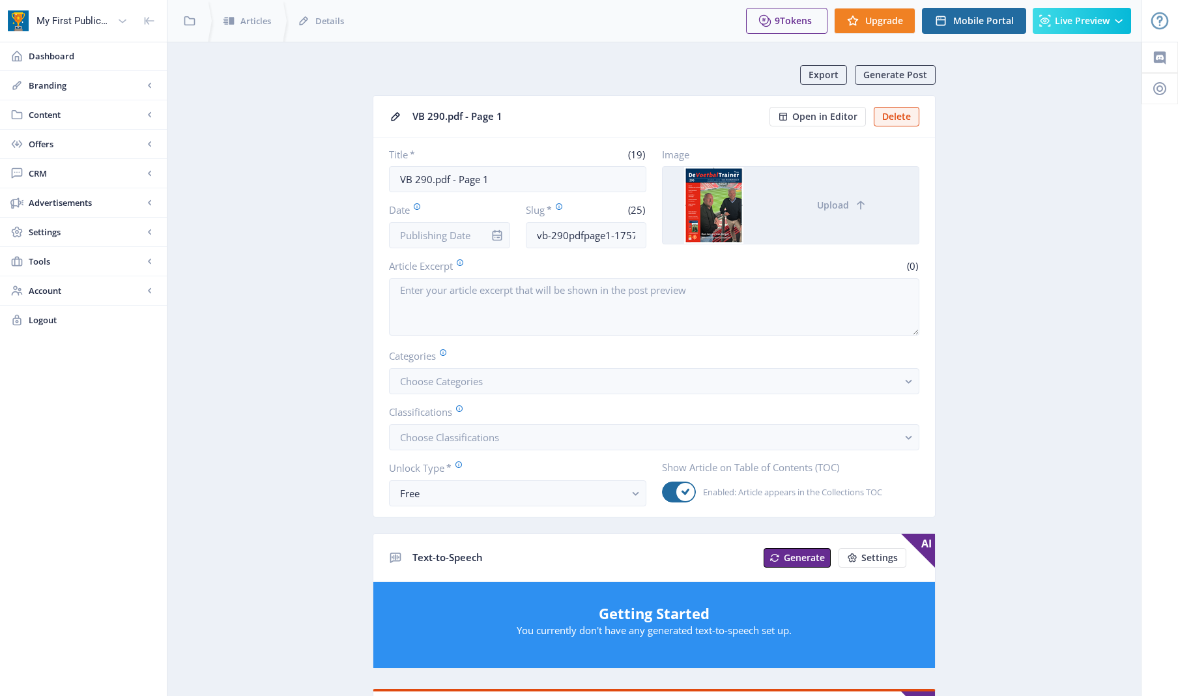
click at [716, 208] on div at bounding box center [713, 205] width 102 height 77
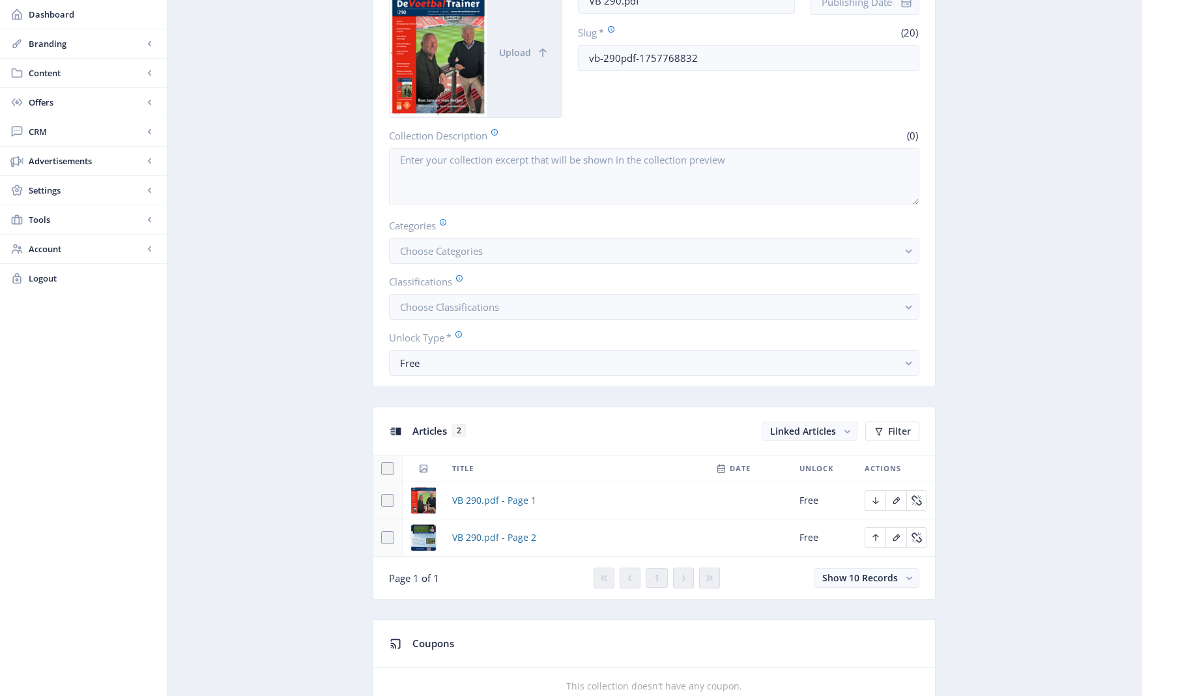
scroll to position [193, 0]
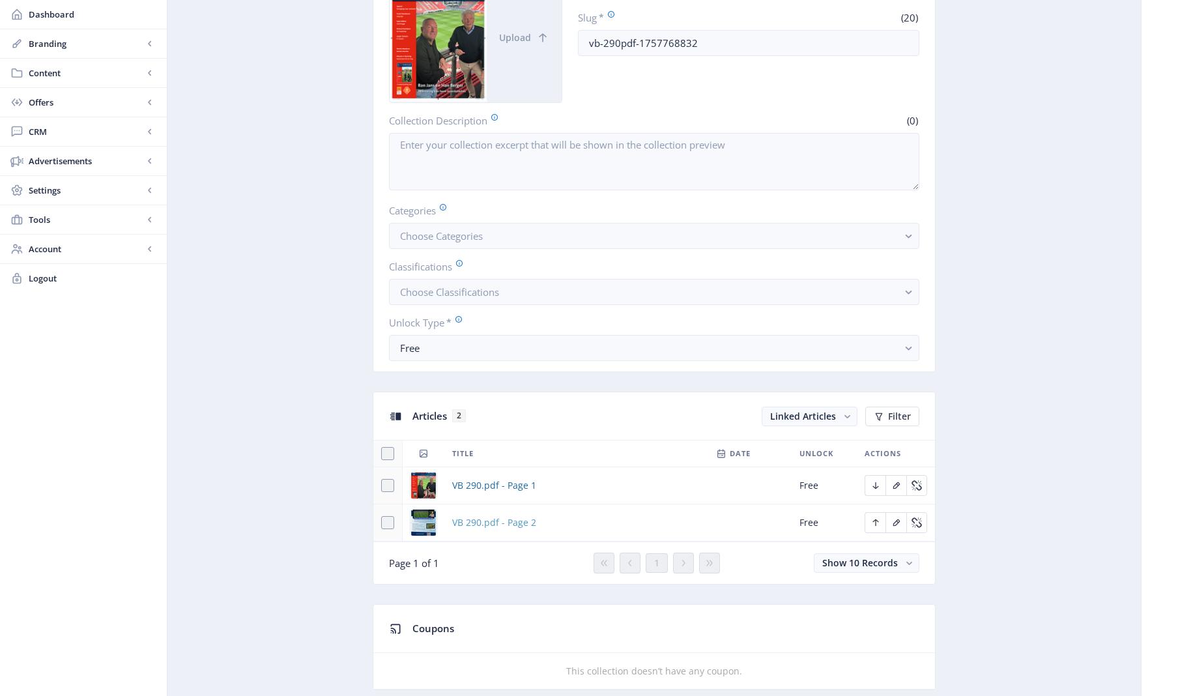
click at [478, 520] on span "VB 290.pdf - Page 2" at bounding box center [494, 523] width 84 height 16
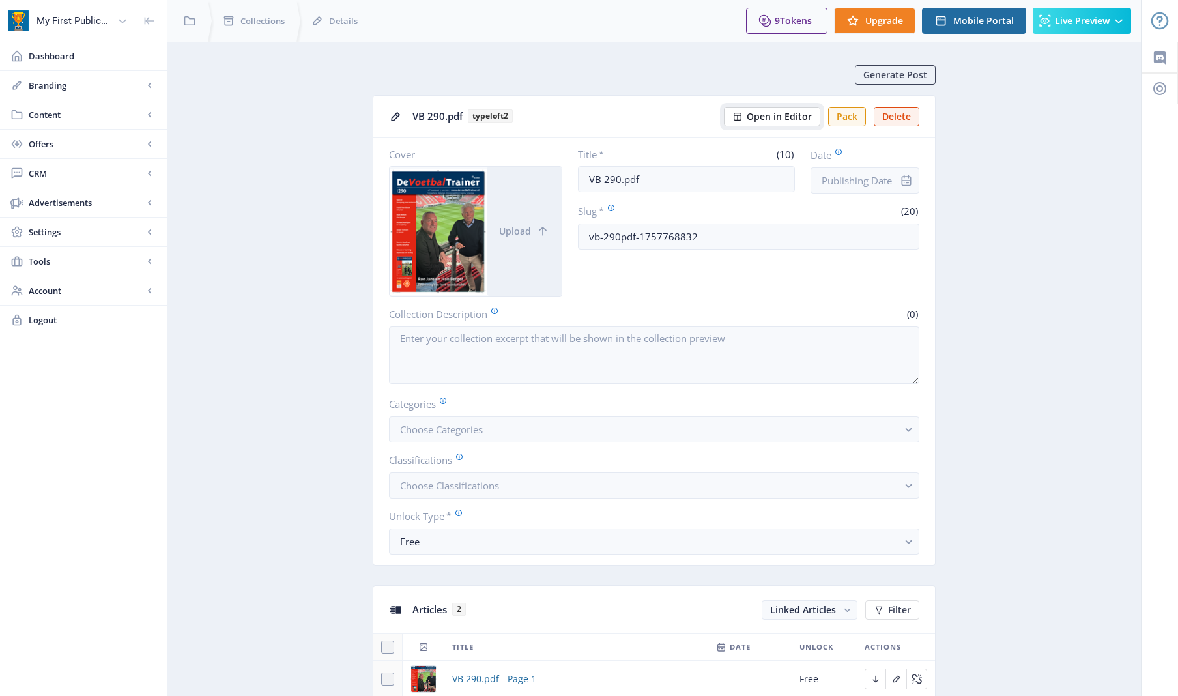
click at [765, 114] on span "Open in Editor" at bounding box center [778, 116] width 65 height 10
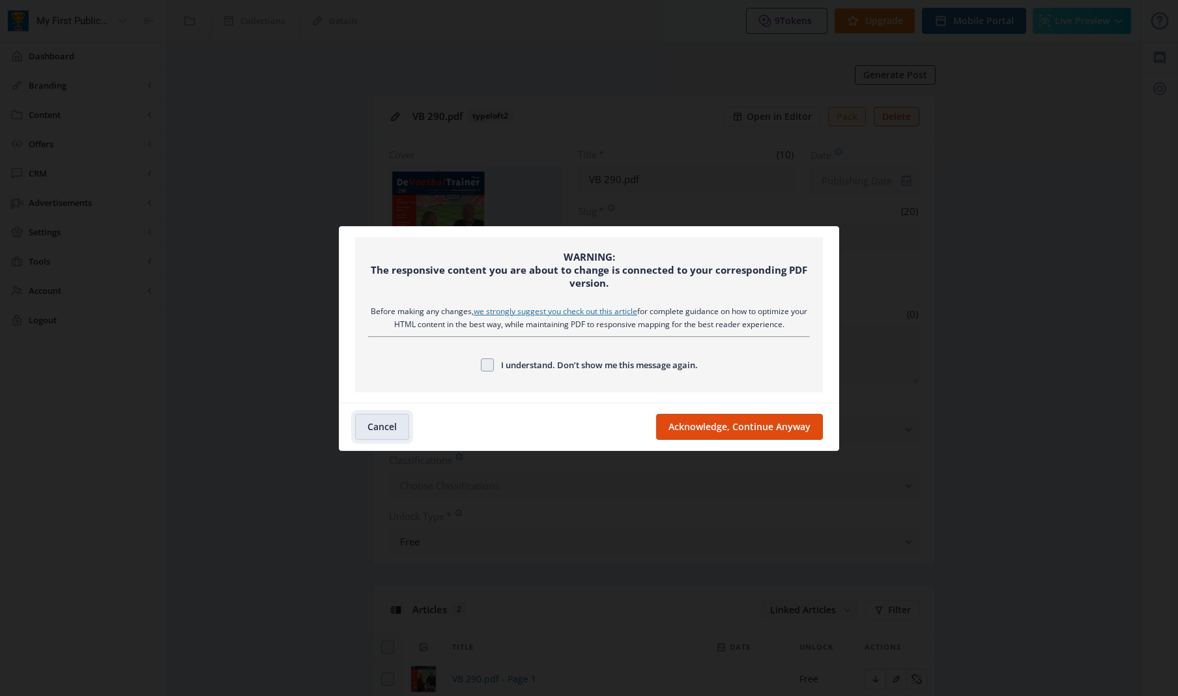
click at [375, 422] on button "Cancel" at bounding box center [382, 427] width 54 height 26
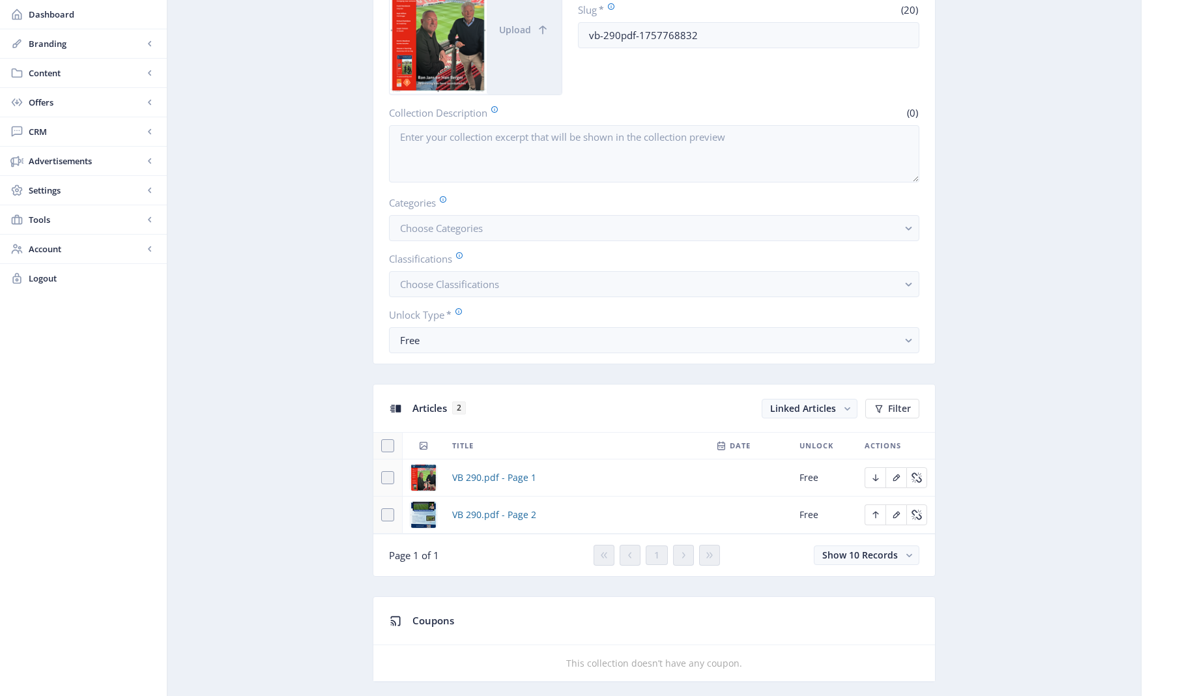
scroll to position [202, 0]
click at [906, 550] on rect "button" at bounding box center [909, 555] width 14 height 14
click at [865, 601] on nb-option "Show 25 Records" at bounding box center [866, 604] width 103 height 23
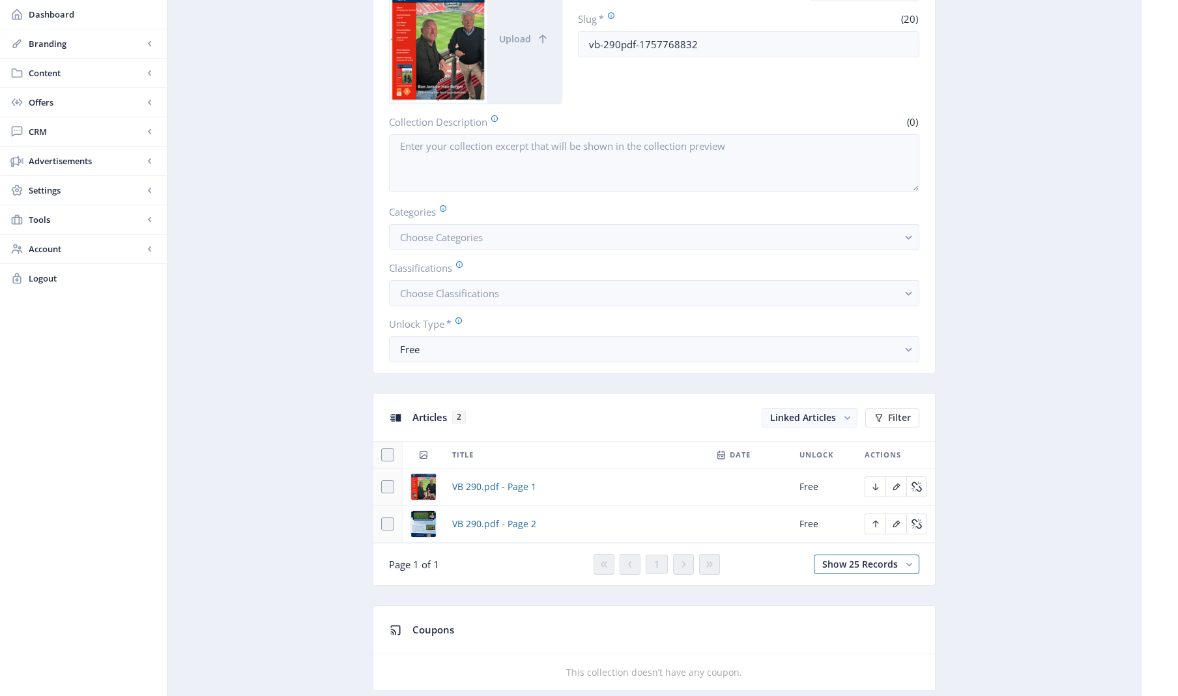
scroll to position [179, 0]
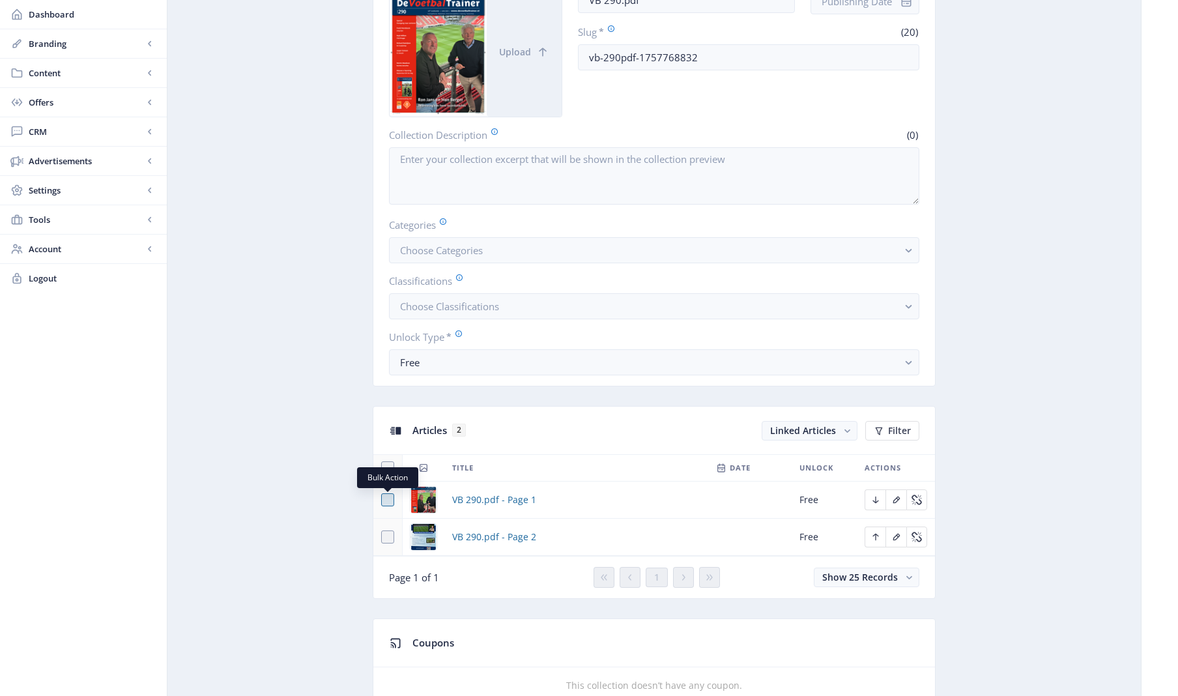
click at [389, 501] on span at bounding box center [387, 499] width 13 height 13
click at [382, 500] on input "checkbox" at bounding box center [381, 500] width 1 height 1
click at [391, 500] on span at bounding box center [387, 499] width 13 height 13
click at [382, 500] on input "checkbox" at bounding box center [381, 500] width 1 height 1
checkbox input "false"
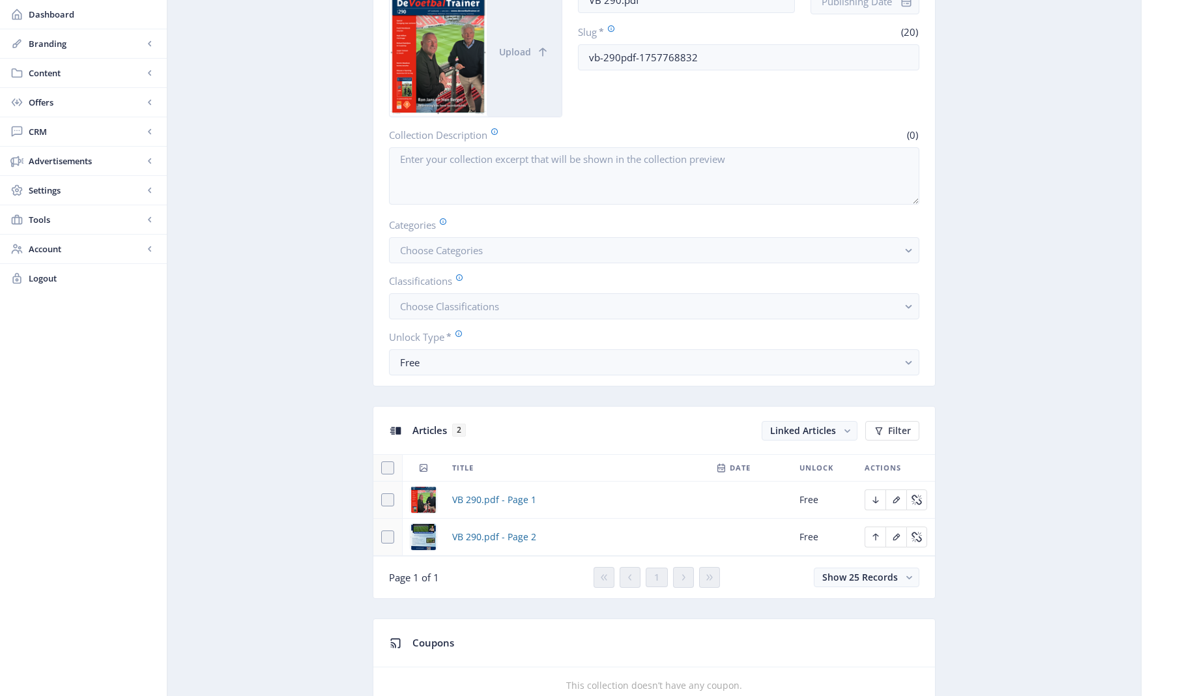
click at [424, 528] on img at bounding box center [423, 537] width 26 height 26
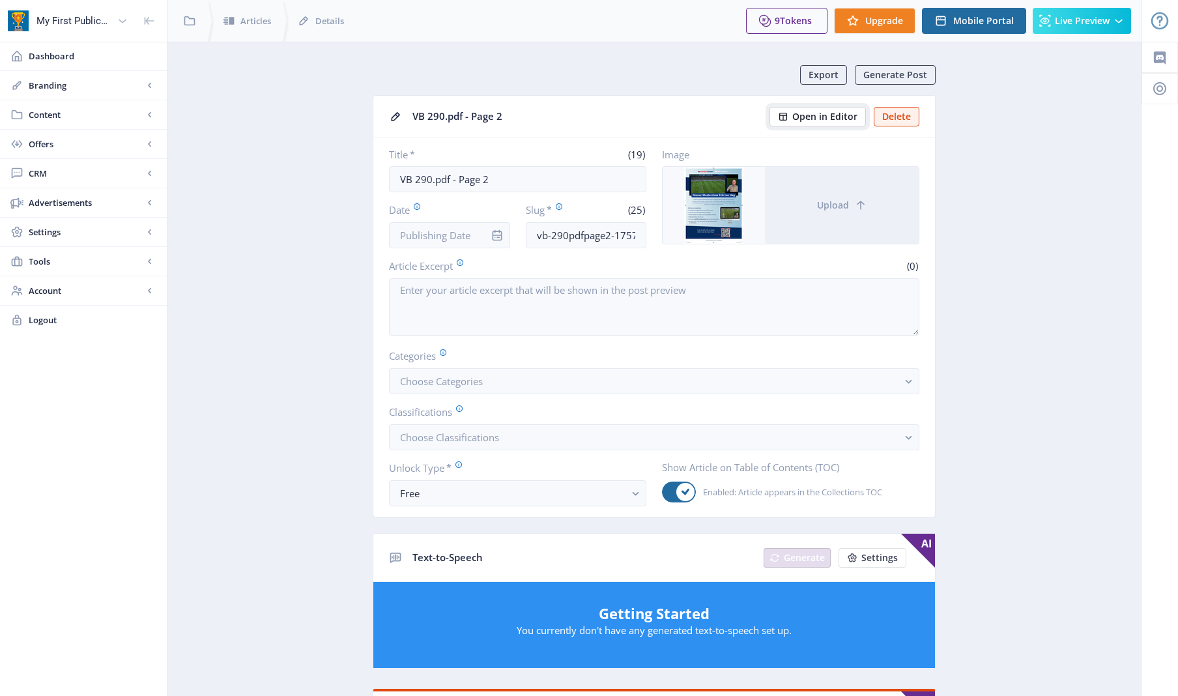
click at [825, 113] on span "Open in Editor" at bounding box center [824, 116] width 65 height 10
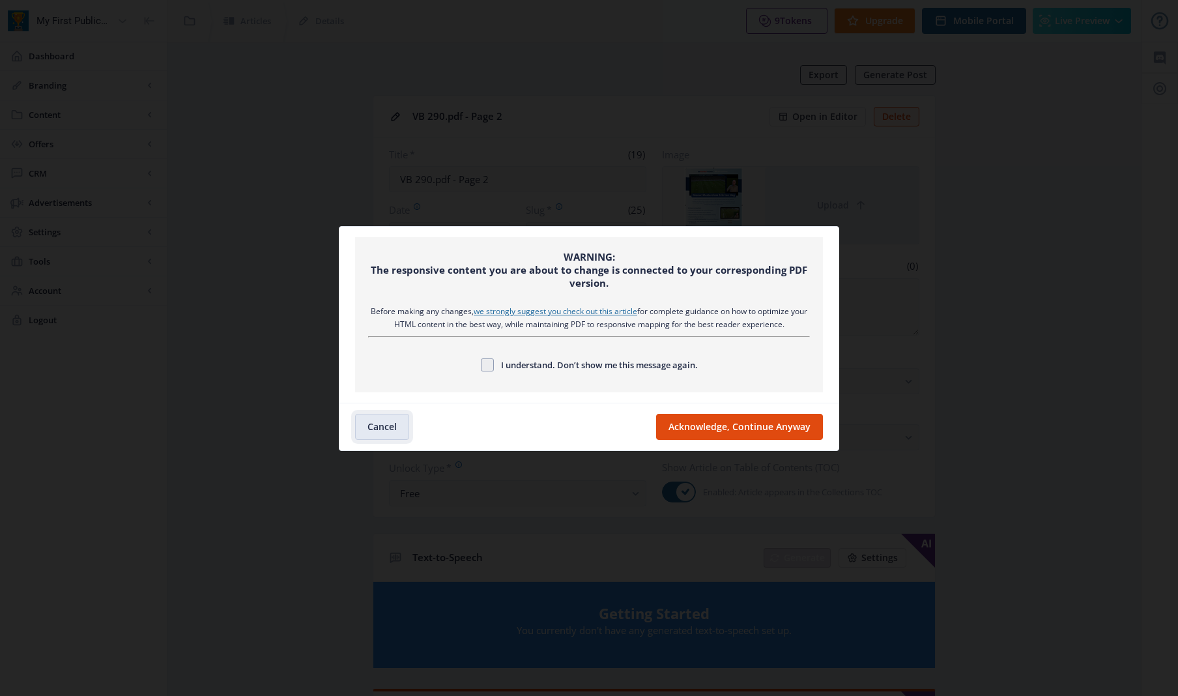
click at [386, 422] on button "Cancel" at bounding box center [382, 427] width 54 height 26
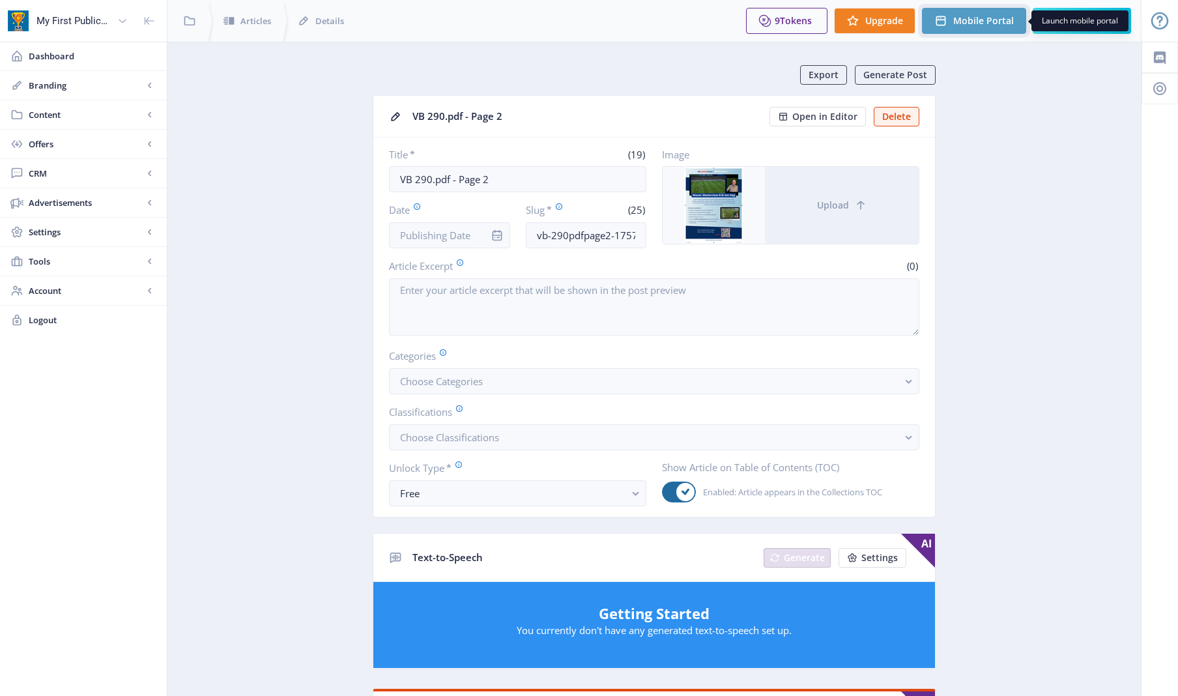
click at [985, 20] on span "Mobile Portal" at bounding box center [983, 21] width 61 height 10
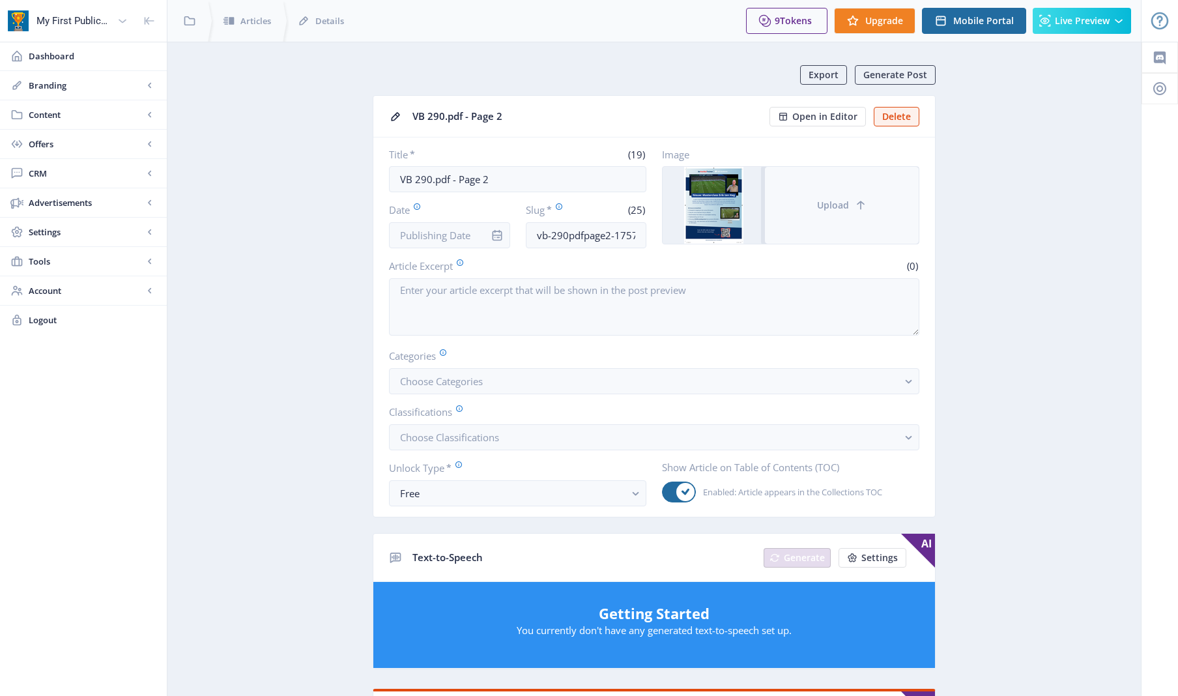
click at [820, 204] on span "Upload" at bounding box center [833, 205] width 32 height 10
click at [493, 235] on icon "info" at bounding box center [497, 235] width 10 height 11
click at [495, 234] on icon "info" at bounding box center [496, 235] width 13 height 13
click at [855, 115] on span "Open in Editor" at bounding box center [824, 116] width 65 height 10
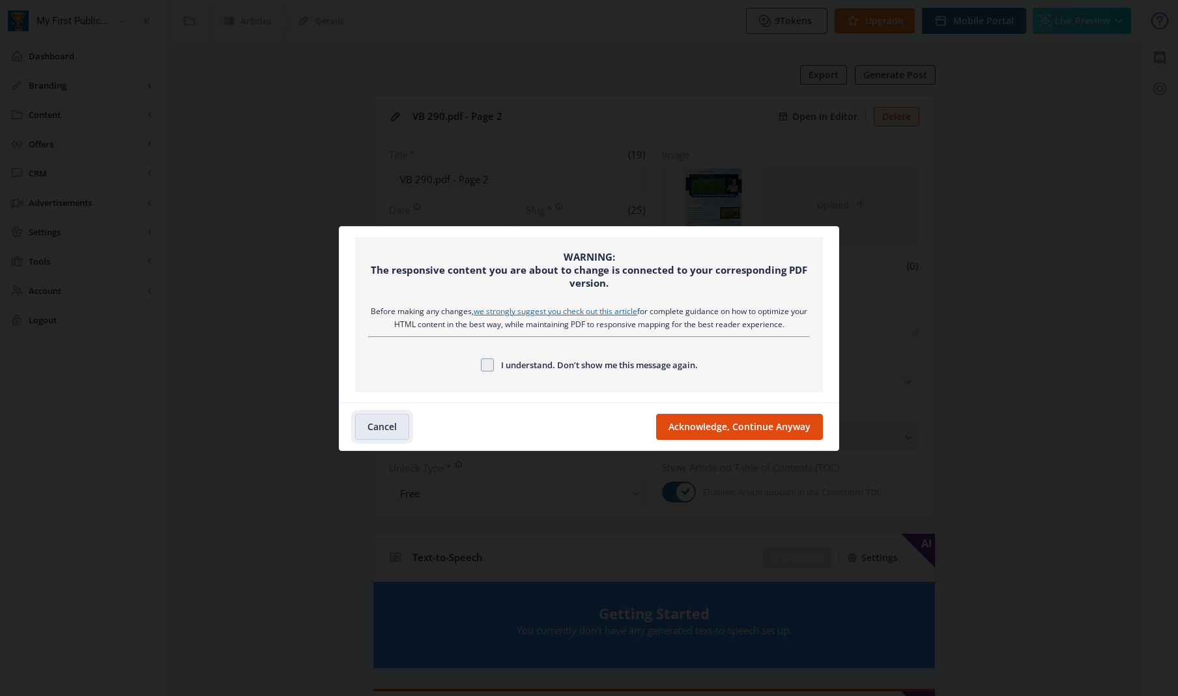
click at [389, 425] on button "Cancel" at bounding box center [382, 427] width 54 height 26
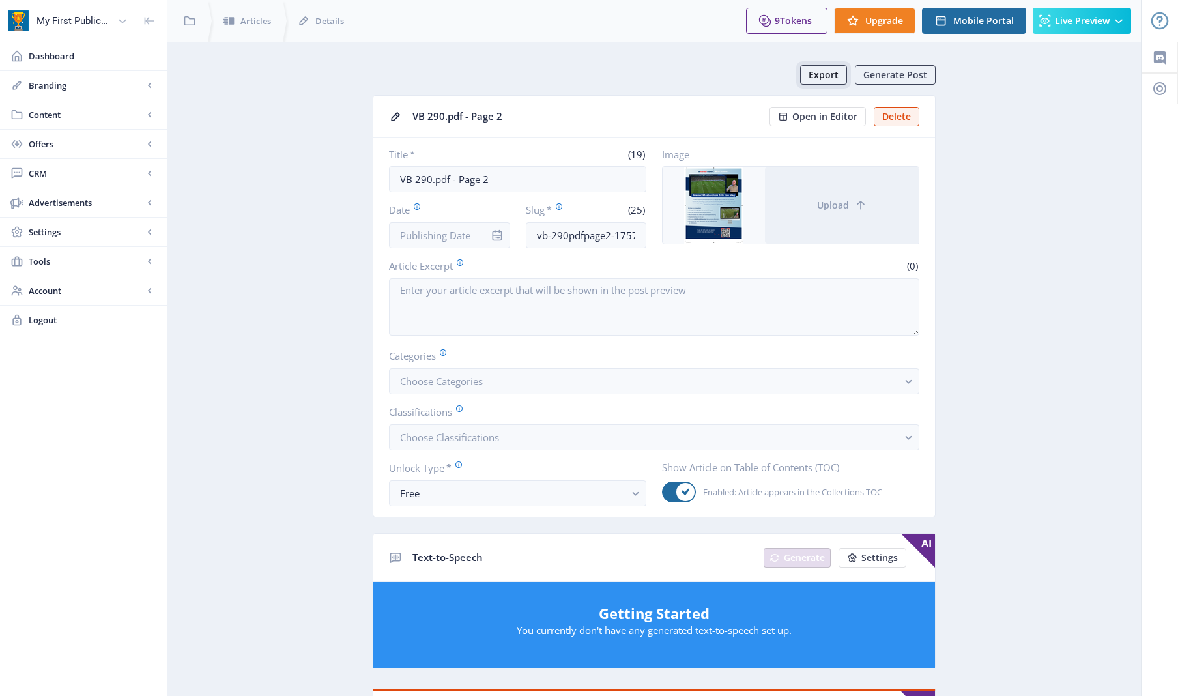
click at [826, 72] on span "Export" at bounding box center [823, 75] width 30 height 10
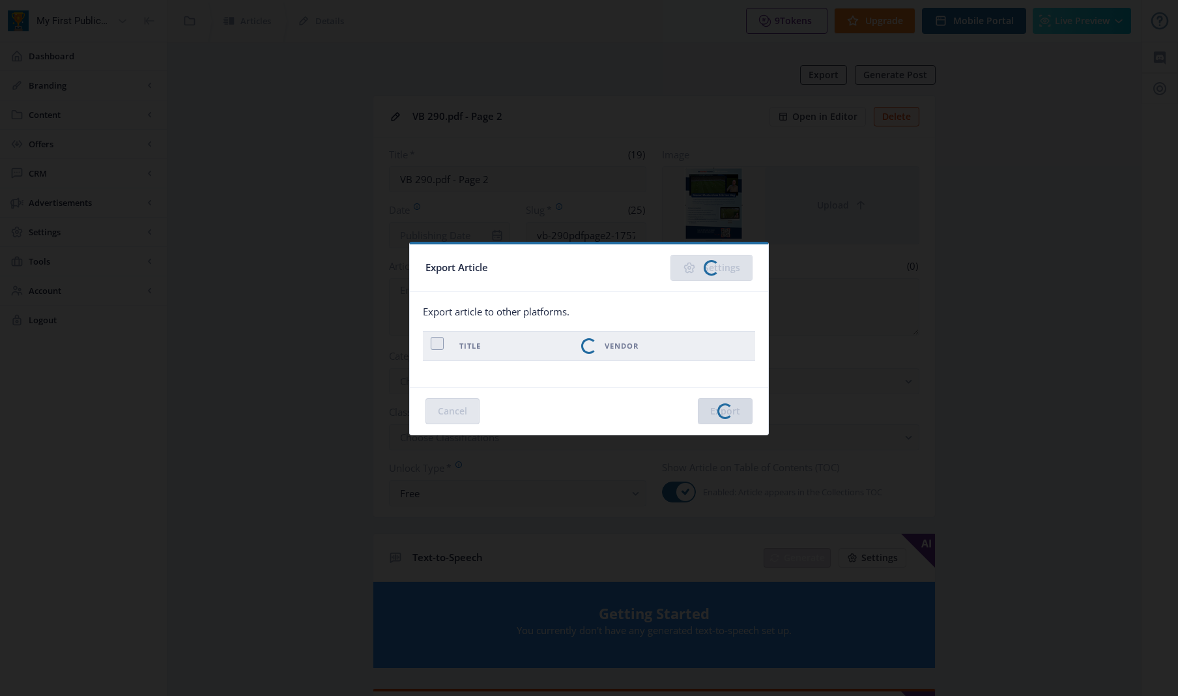
checkbox input "true"
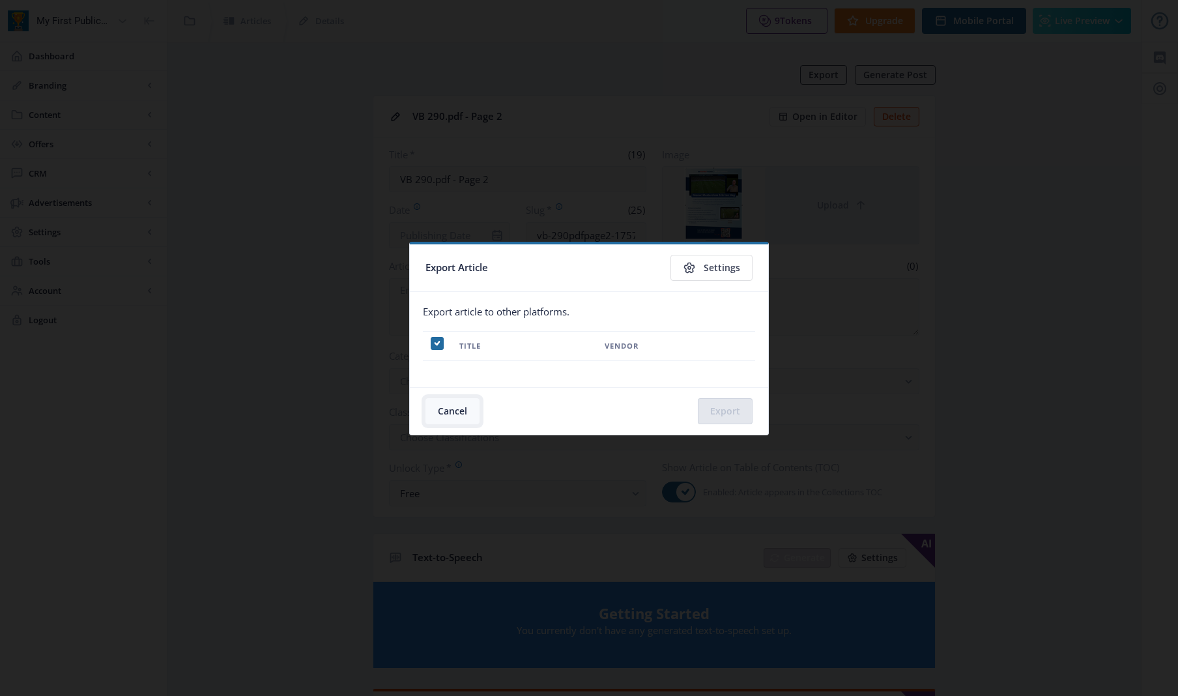
click at [461, 409] on button "Cancel" at bounding box center [452, 411] width 54 height 26
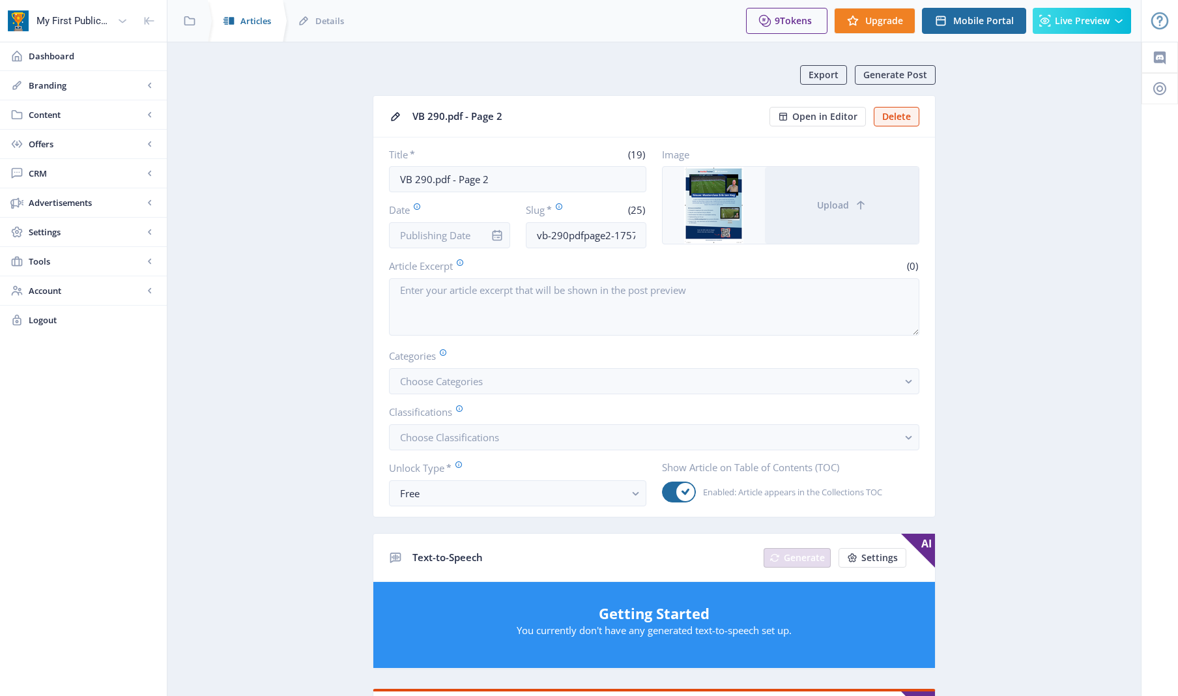
click at [262, 16] on span "Articles" at bounding box center [255, 20] width 31 height 13
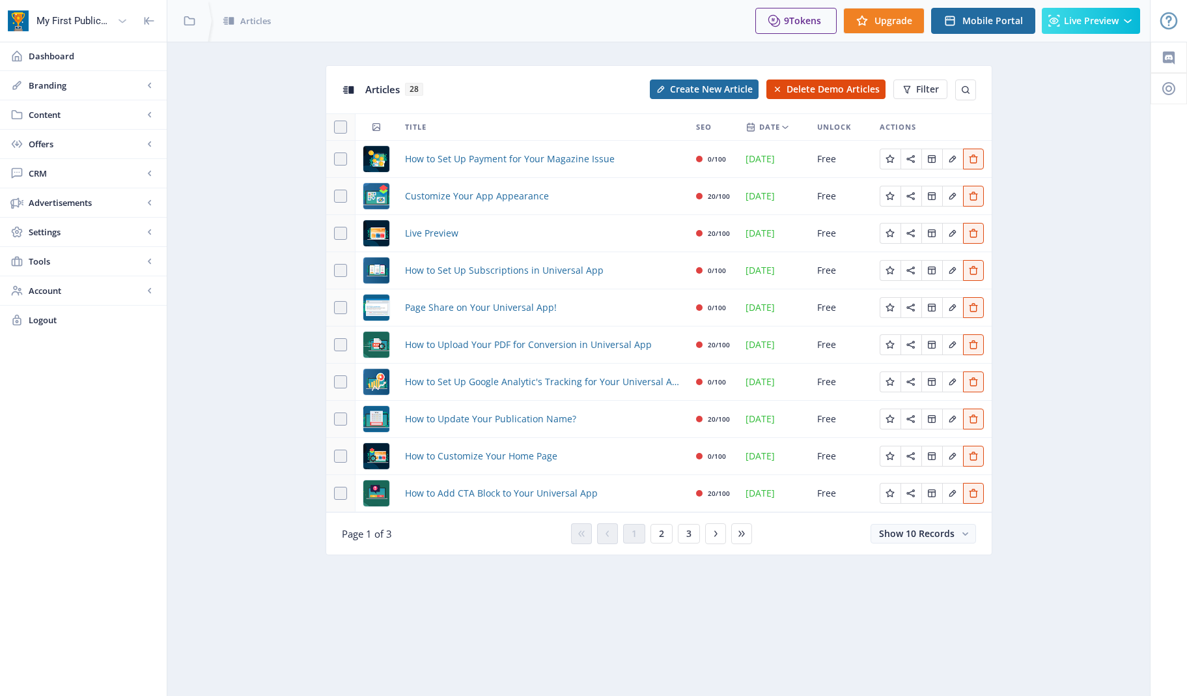
click at [64, 18] on div "My First Publication" at bounding box center [74, 21] width 76 height 29
click at [128, 20] on icon at bounding box center [122, 20] width 13 height 13
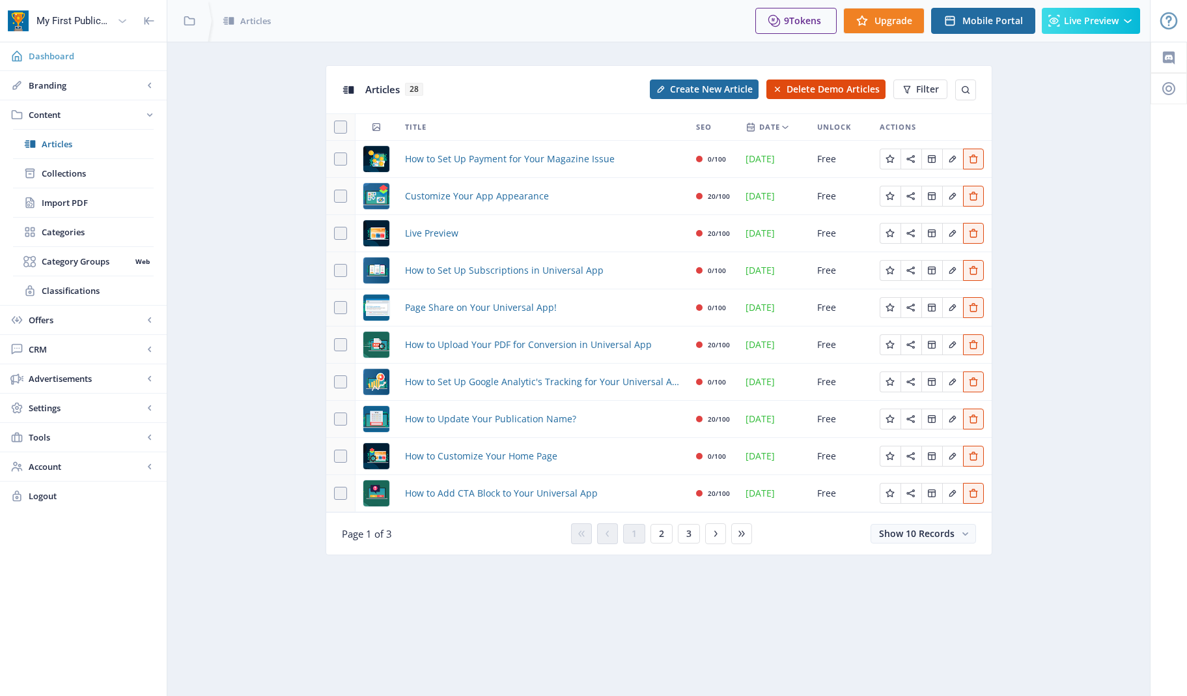
click at [79, 55] on span "Dashboard" at bounding box center [93, 56] width 128 height 13
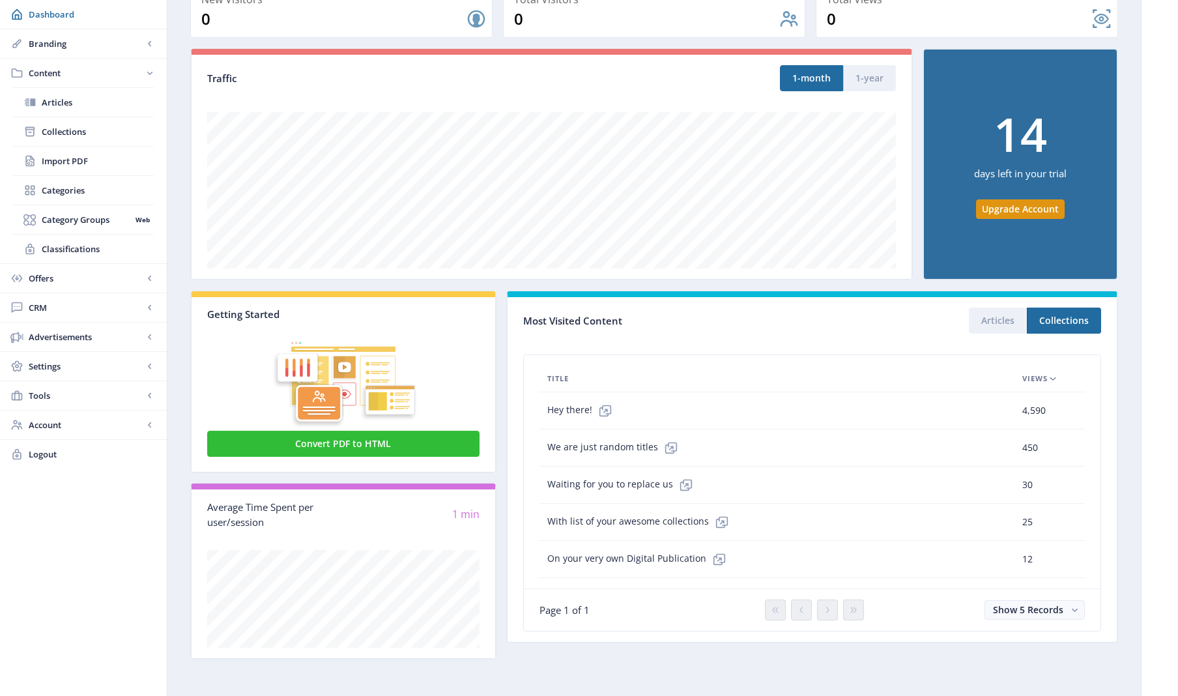
scroll to position [141, 0]
click at [149, 277] on icon at bounding box center [149, 278] width 3 height 5
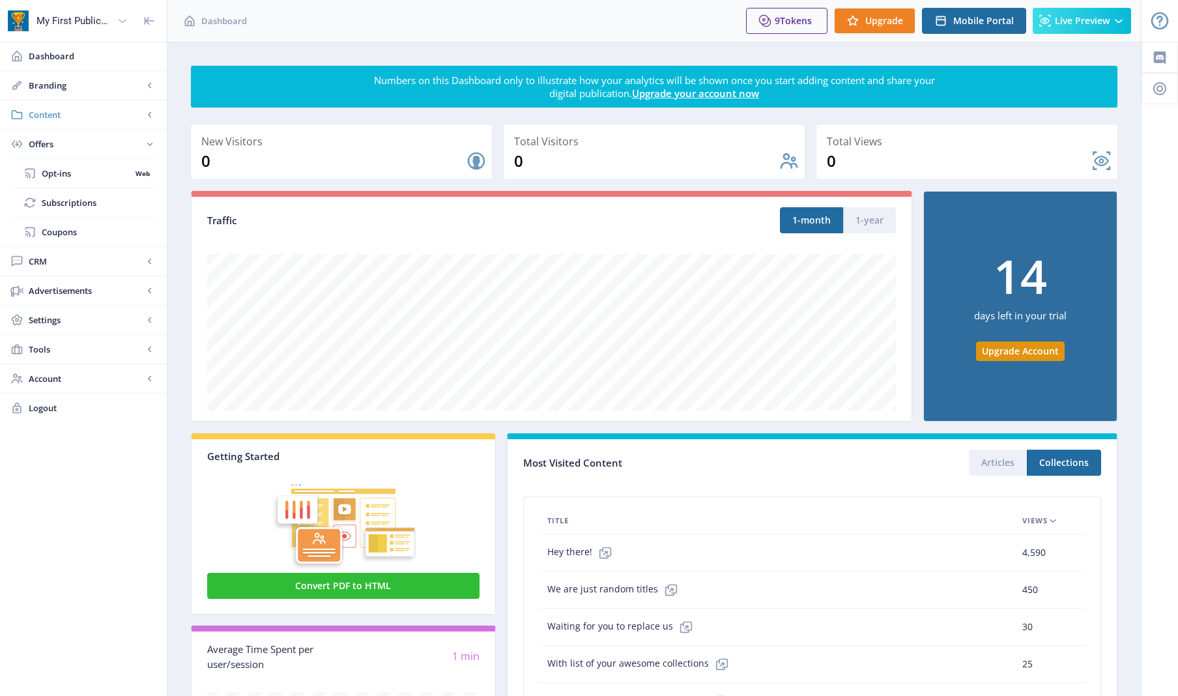
scroll to position [0, 0]
click at [51, 111] on span "Content" at bounding box center [86, 114] width 115 height 13
click at [53, 52] on span "Dashboard" at bounding box center [93, 56] width 128 height 13
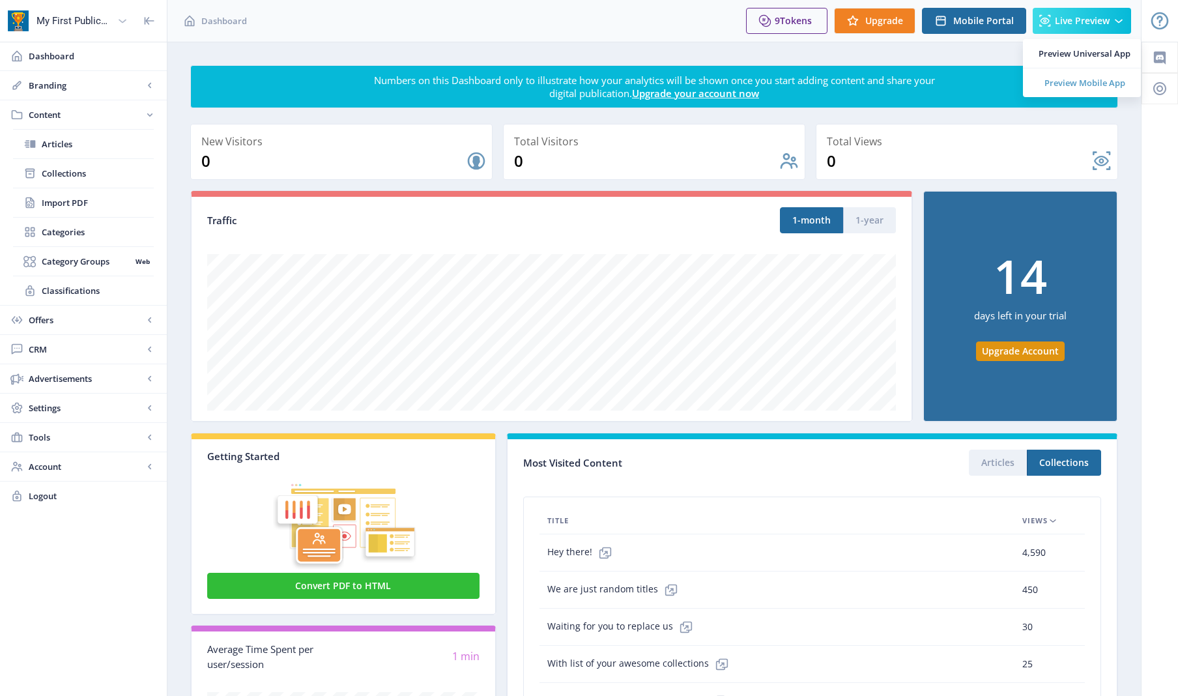
click at [1052, 81] on span "Preview Mobile App" at bounding box center [1084, 82] width 92 height 13
